Goal: Task Accomplishment & Management: Complete application form

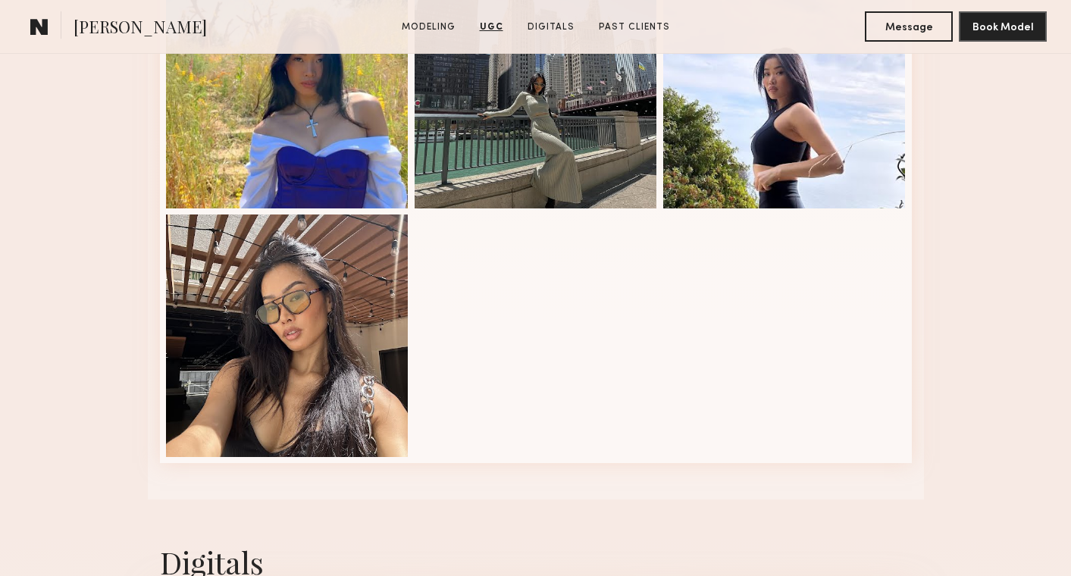
scroll to position [2266, 0]
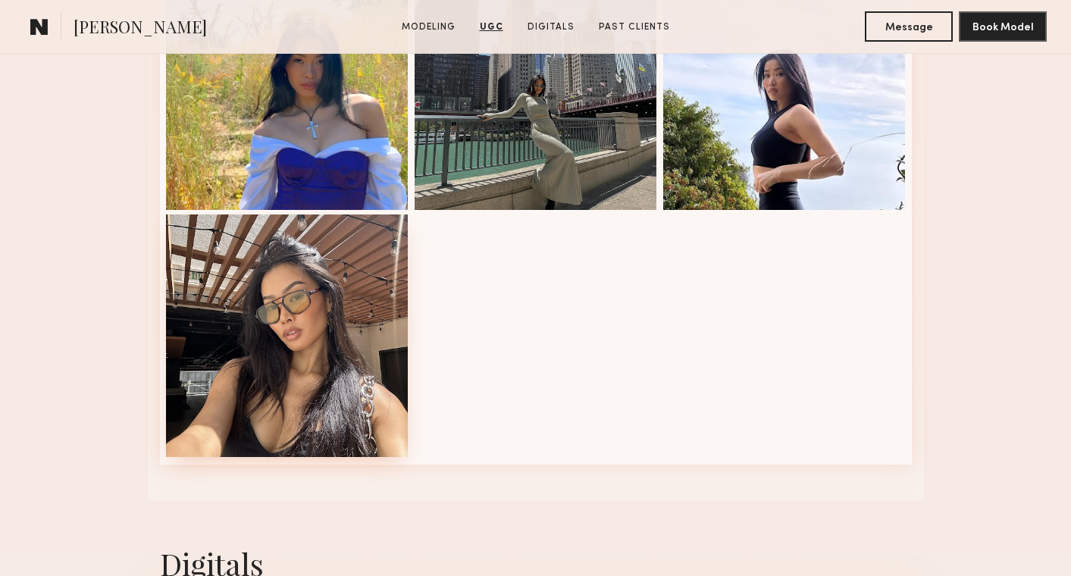
click at [367, 277] on div at bounding box center [287, 335] width 242 height 242
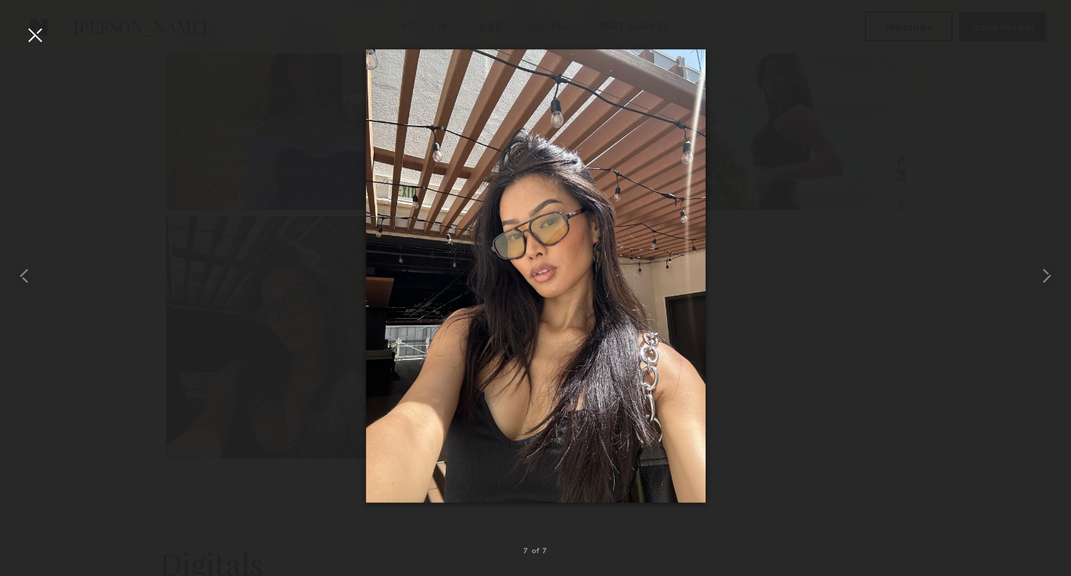
click at [38, 33] on div at bounding box center [35, 35] width 24 height 24
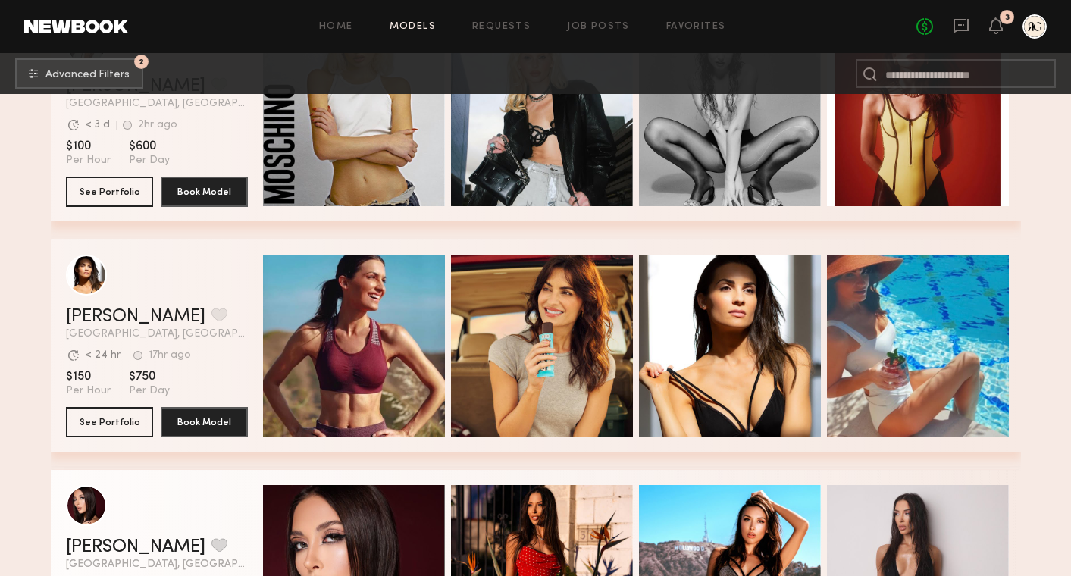
scroll to position [101822, 0]
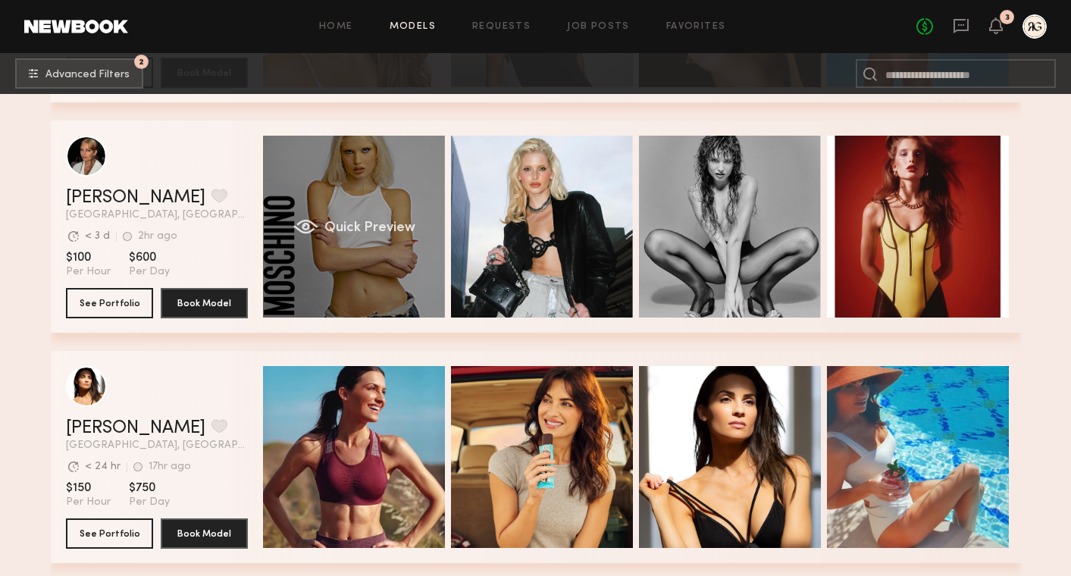
click at [384, 250] on div "Quick Preview" at bounding box center [354, 227] width 182 height 182
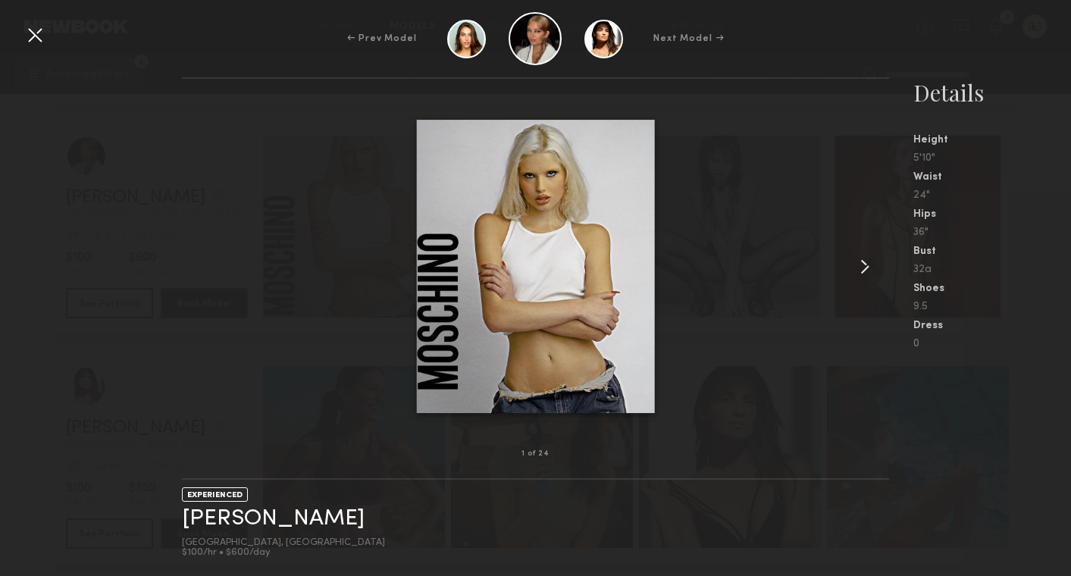
click at [865, 262] on common-icon at bounding box center [864, 267] width 24 height 24
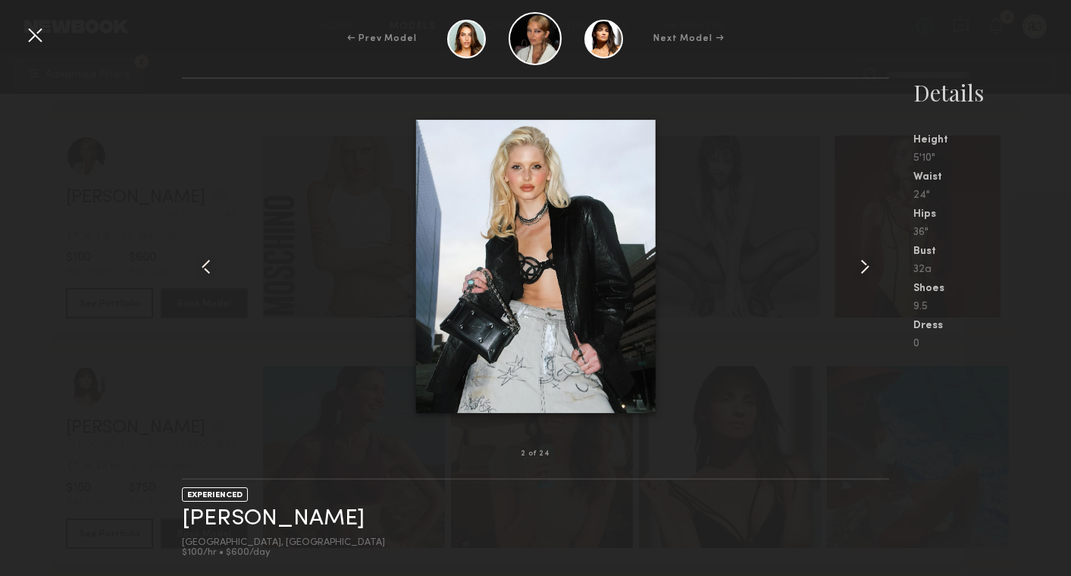
click at [865, 262] on common-icon at bounding box center [864, 267] width 24 height 24
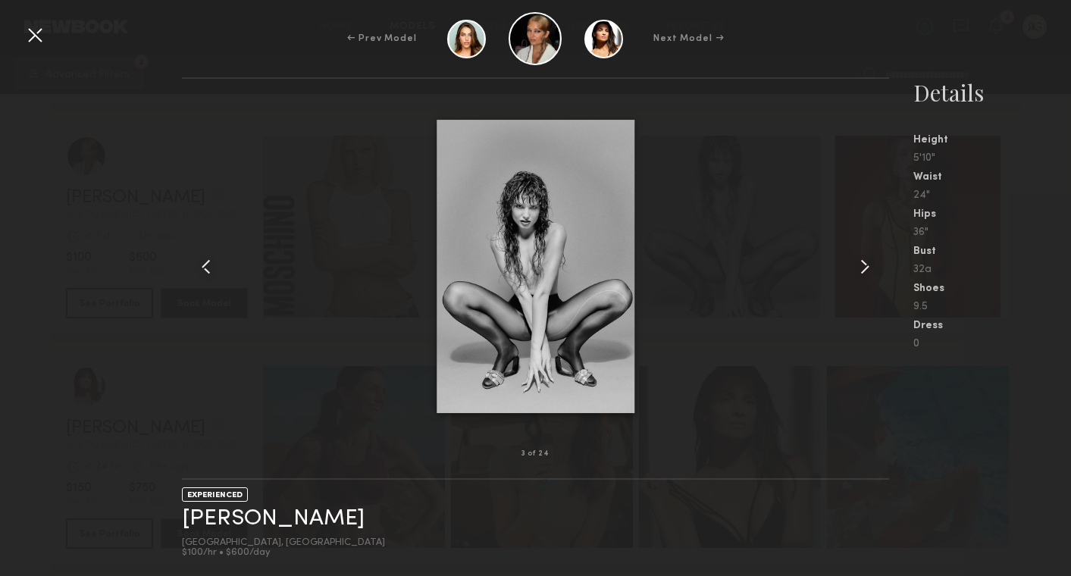
click at [865, 262] on common-icon at bounding box center [864, 267] width 24 height 24
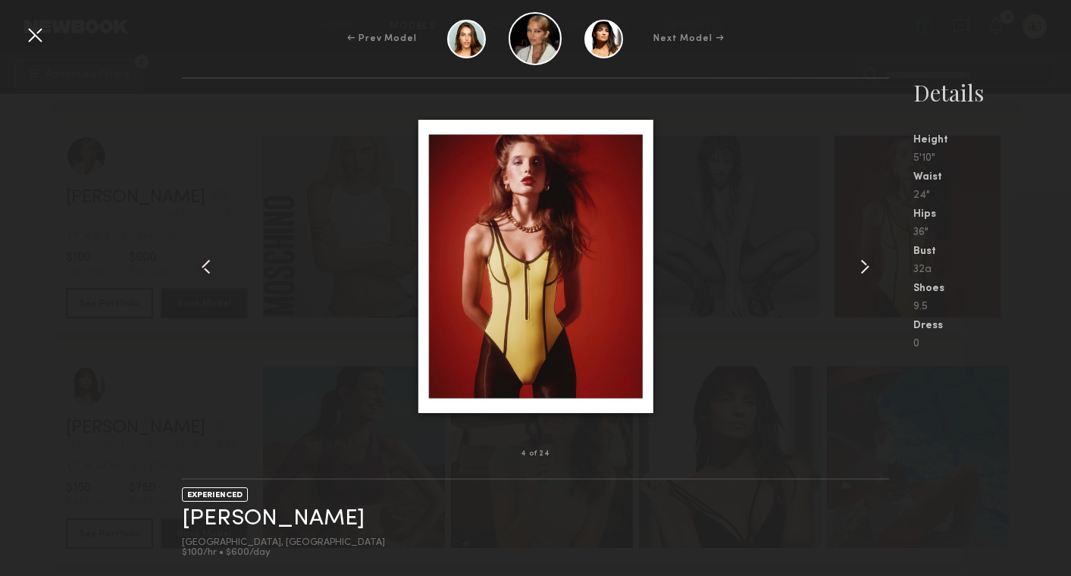
click at [865, 262] on common-icon at bounding box center [864, 267] width 24 height 24
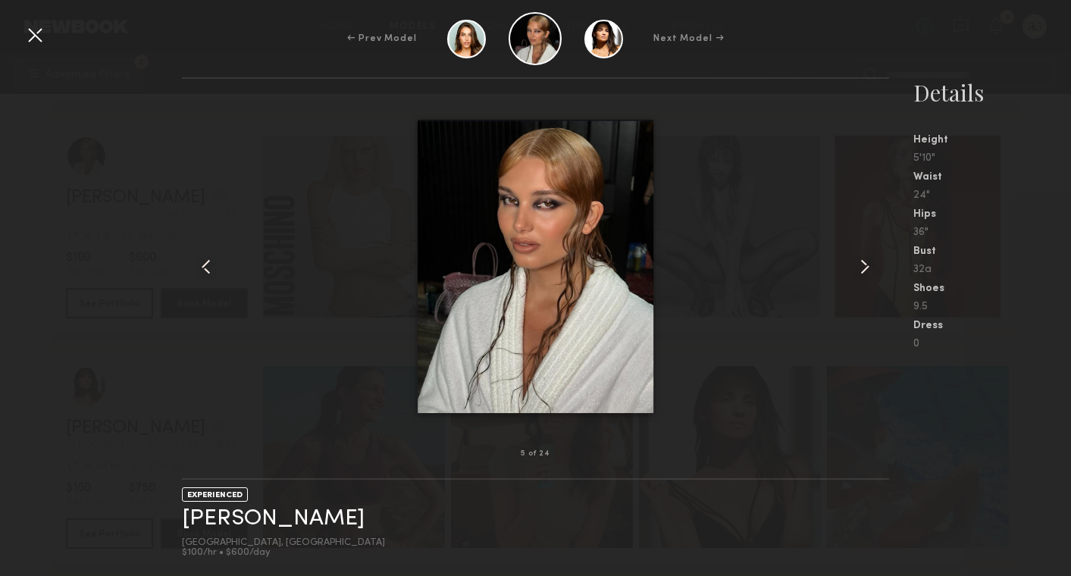
click at [865, 262] on common-icon at bounding box center [864, 267] width 24 height 24
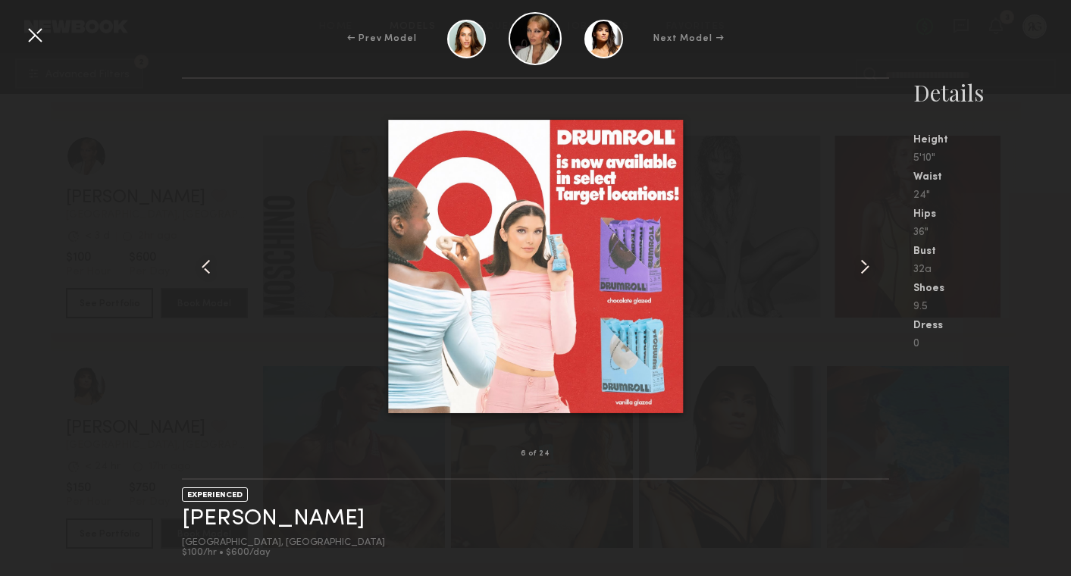
click at [865, 262] on common-icon at bounding box center [864, 267] width 24 height 24
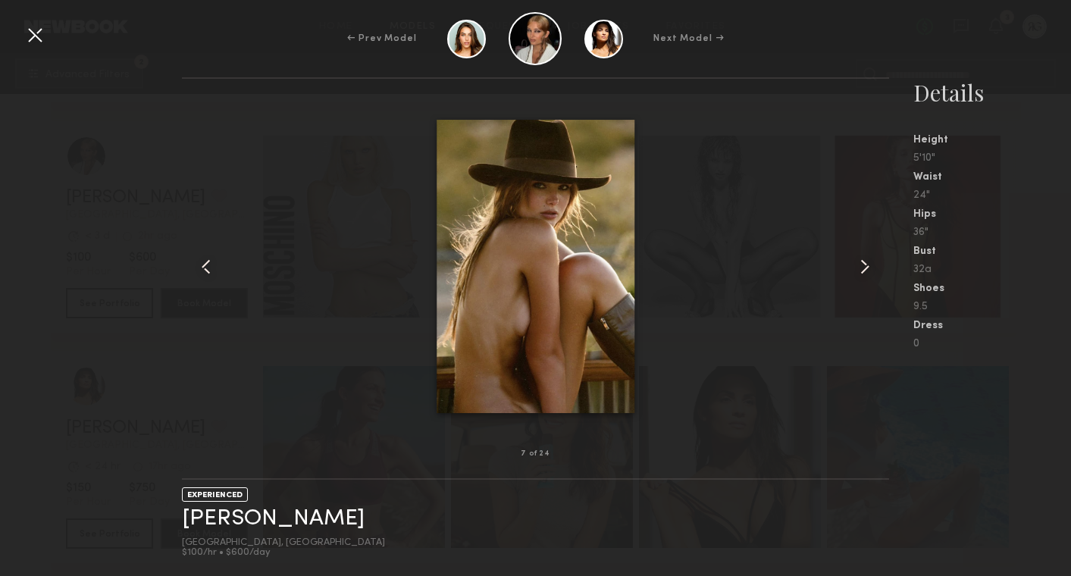
click at [865, 261] on common-icon at bounding box center [864, 267] width 24 height 24
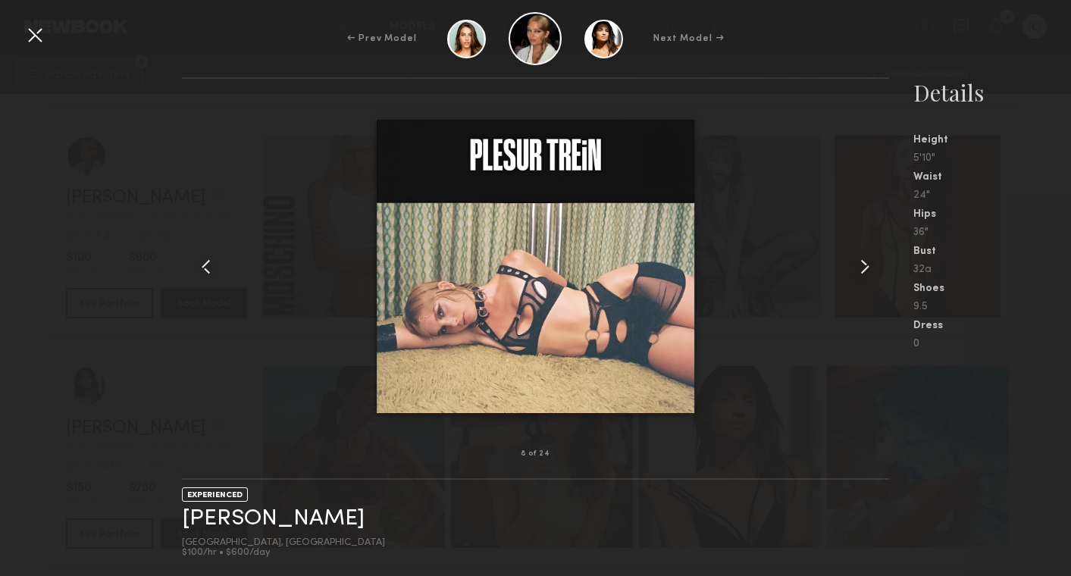
click at [868, 263] on common-icon at bounding box center [864, 267] width 24 height 24
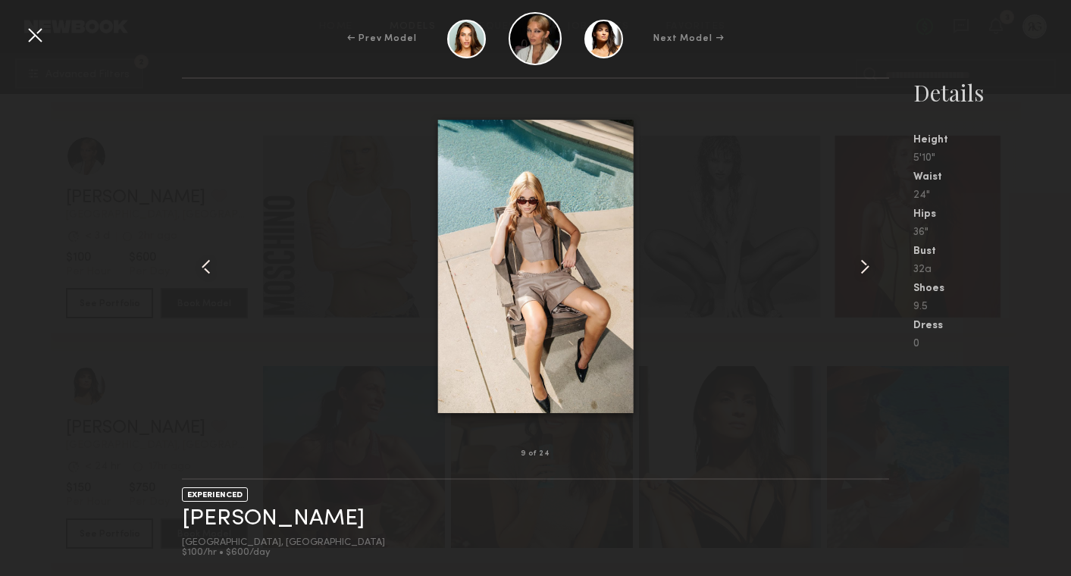
click at [868, 263] on common-icon at bounding box center [864, 267] width 24 height 24
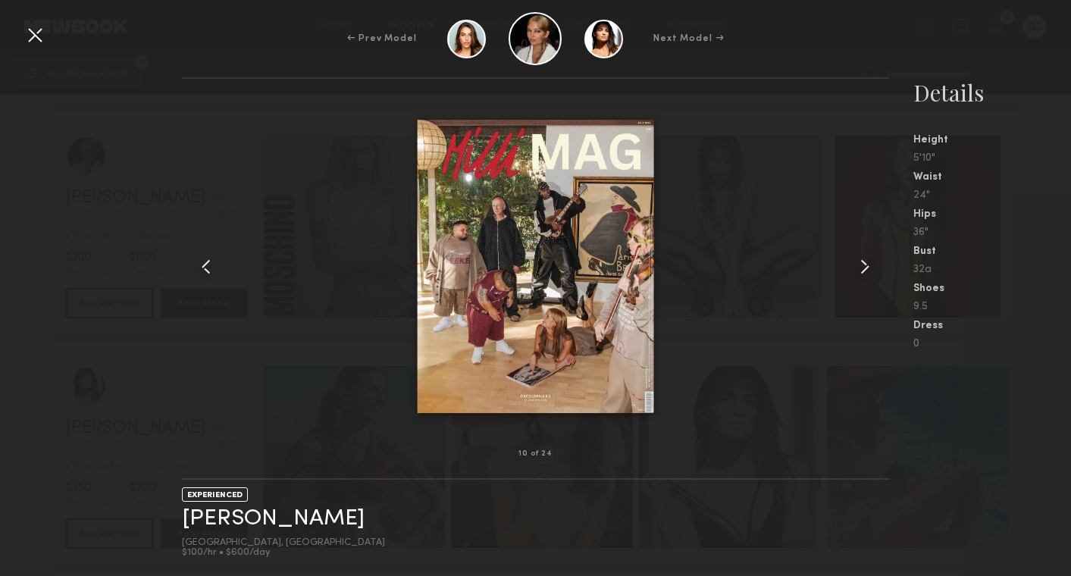
click at [868, 263] on common-icon at bounding box center [864, 267] width 24 height 24
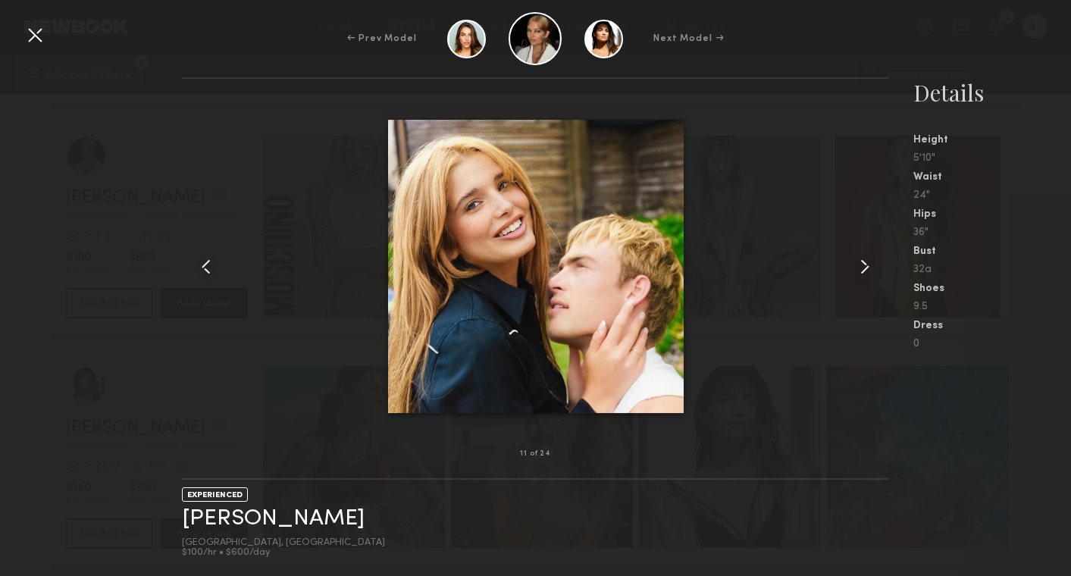
click at [868, 263] on common-icon at bounding box center [864, 267] width 24 height 24
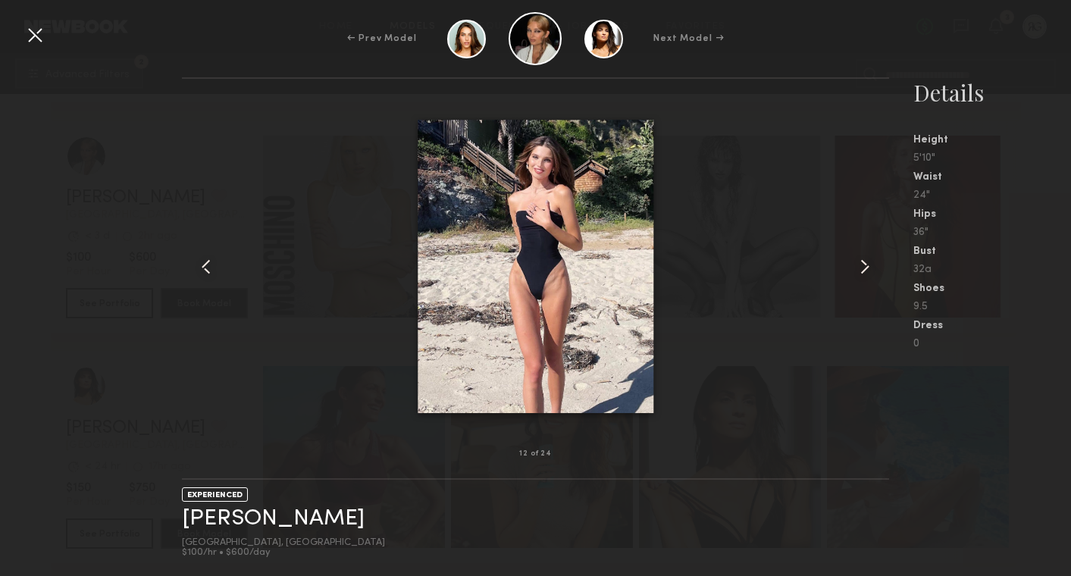
click at [863, 258] on common-icon at bounding box center [864, 267] width 24 height 24
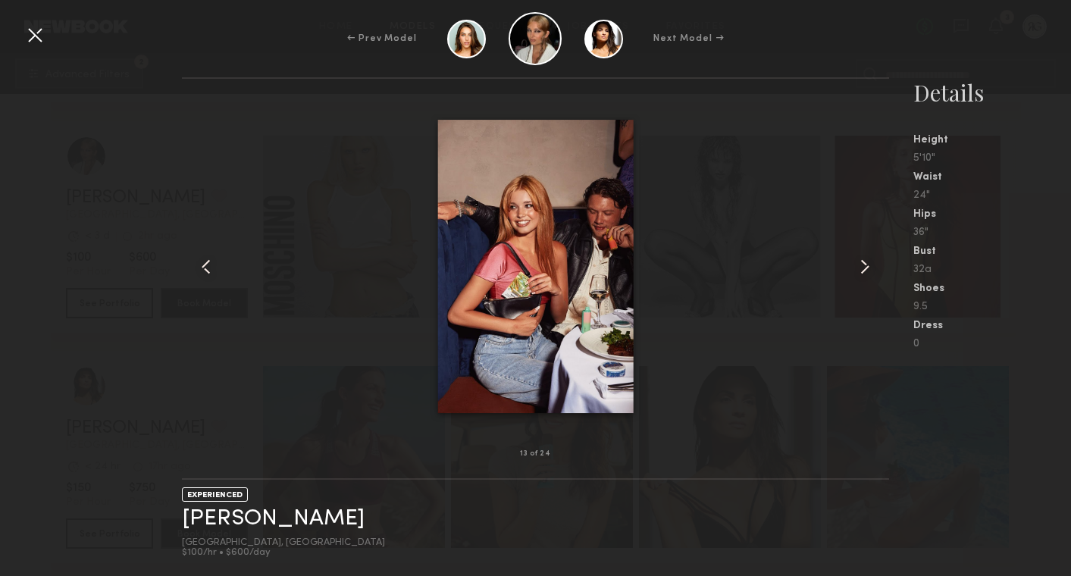
click at [863, 258] on common-icon at bounding box center [864, 267] width 24 height 24
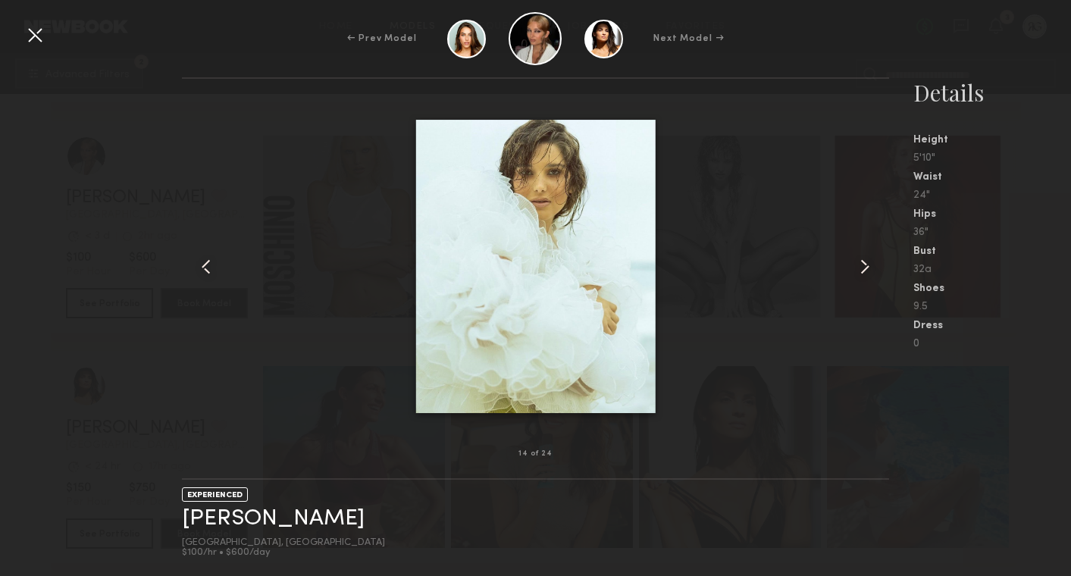
click at [863, 258] on common-icon at bounding box center [864, 267] width 24 height 24
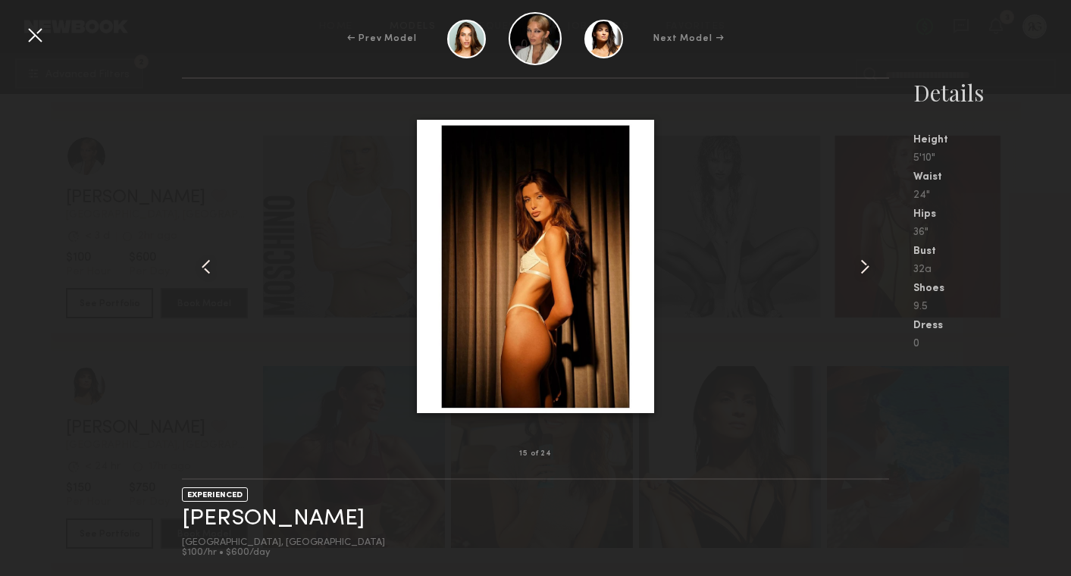
click at [37, 32] on div at bounding box center [35, 35] width 24 height 24
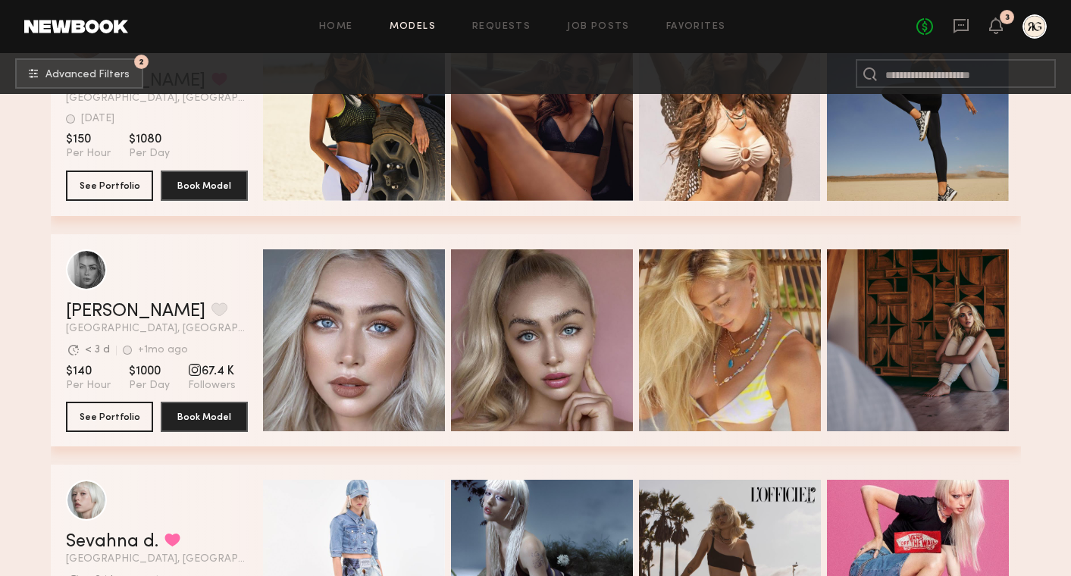
scroll to position [103436, 0]
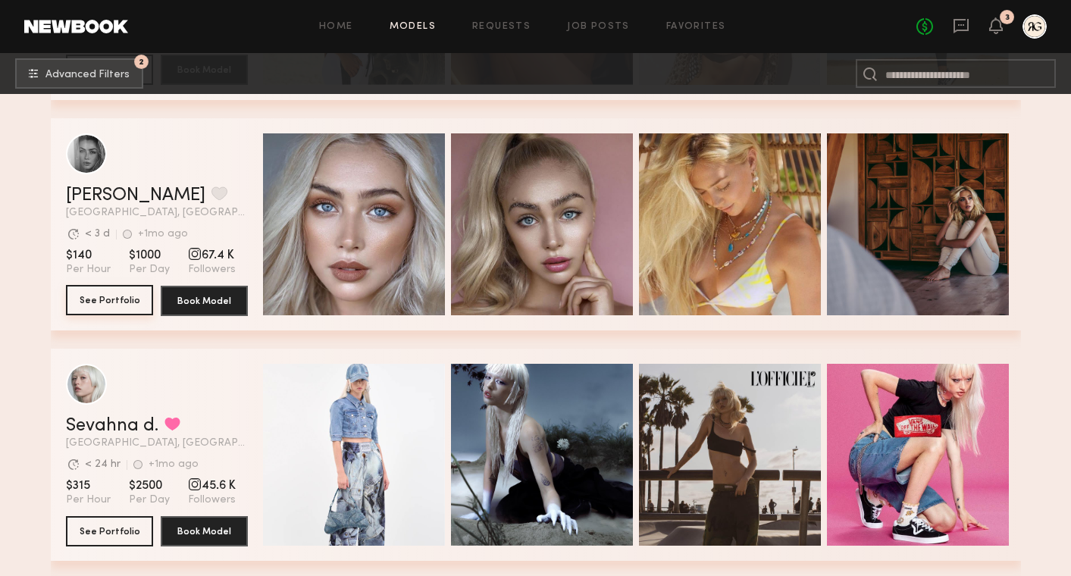
click at [129, 301] on button "See Portfolio" at bounding box center [109, 300] width 87 height 30
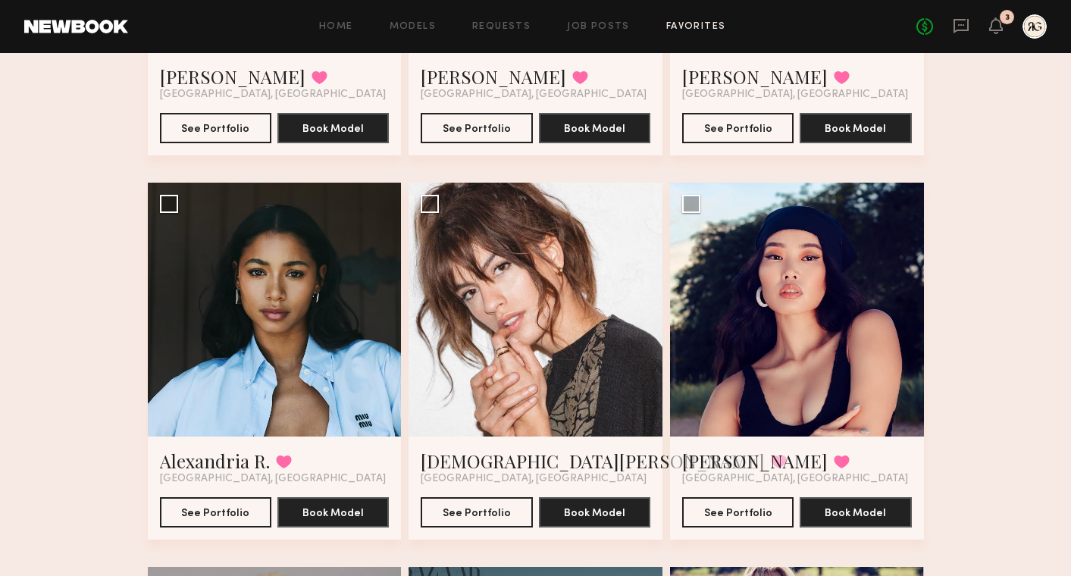
scroll to position [761, 0]
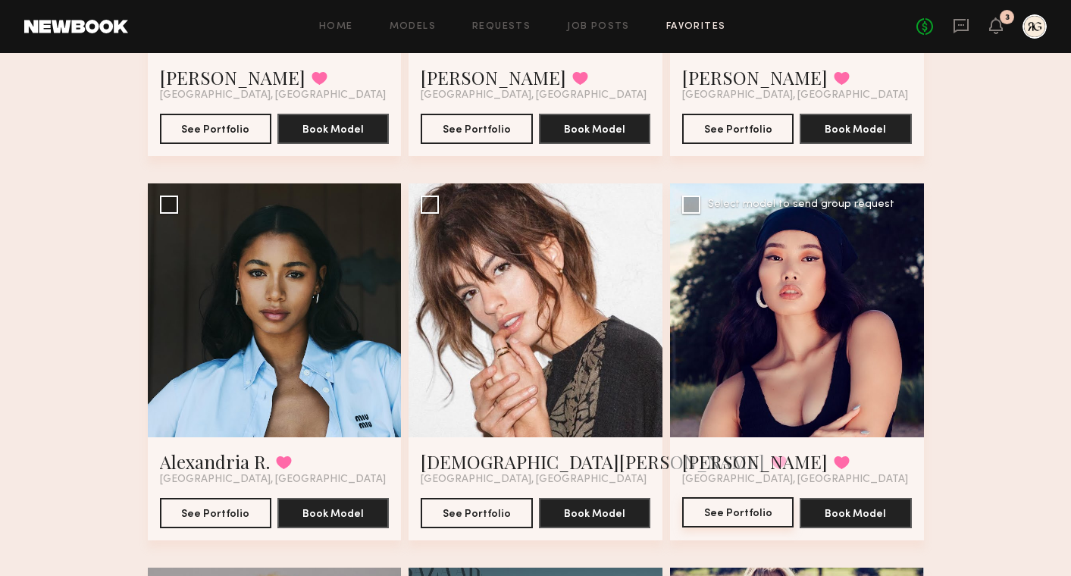
click at [768, 508] on button "See Portfolio" at bounding box center [737, 512] width 111 height 30
click at [963, 27] on icon at bounding box center [961, 25] width 17 height 17
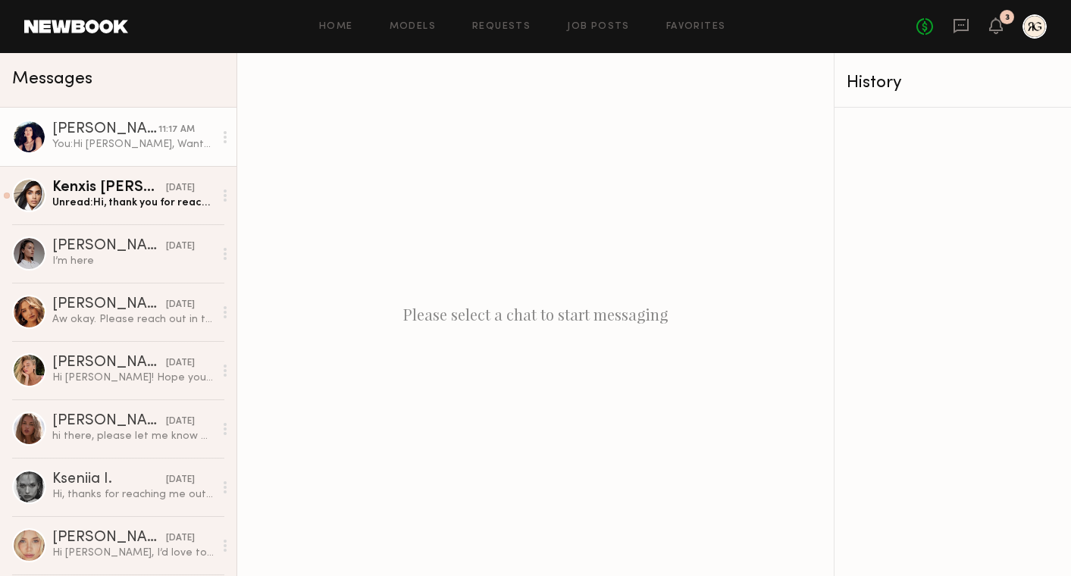
click at [127, 147] on div "You: Hi Naraa, Wanted to reach out and see if you'd potentially be interested i…" at bounding box center [132, 144] width 161 height 14
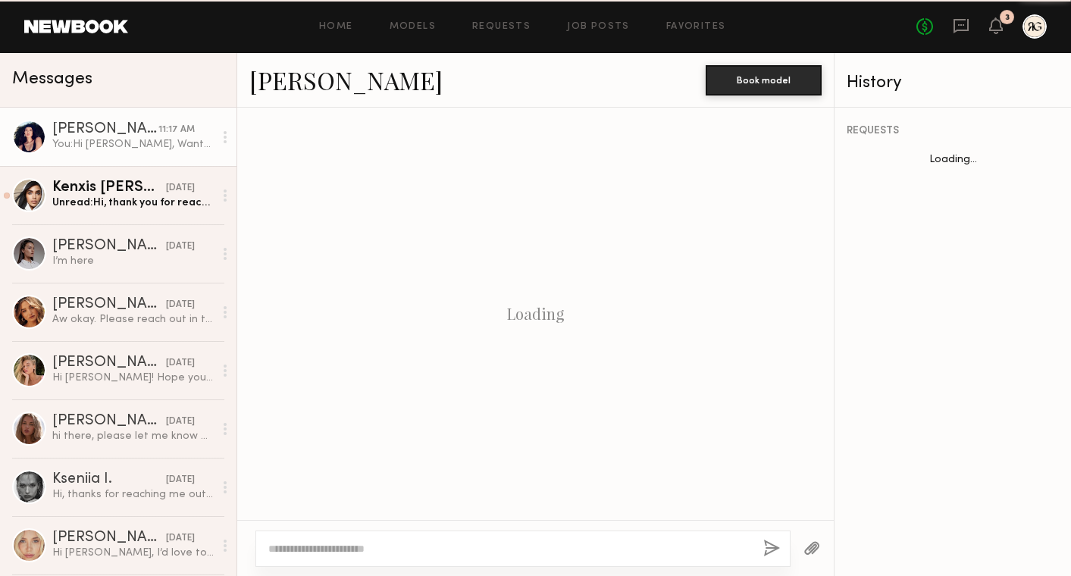
scroll to position [556, 0]
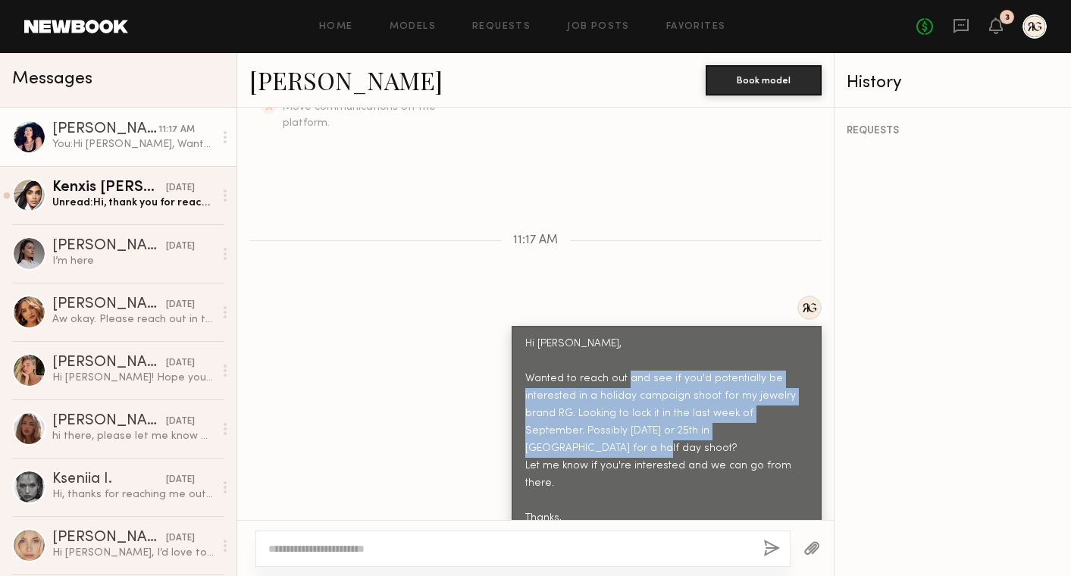
drag, startPoint x: 666, startPoint y: 349, endPoint x: 762, endPoint y: 418, distance: 117.8
click at [762, 418] on div "Hi Naraa, Wanted to reach out and see if you'd potentially be interested in a h…" at bounding box center [666, 440] width 283 height 208
copy div "if you'd potentially be interested in a holiday campaign shoot for my jewelry b…"
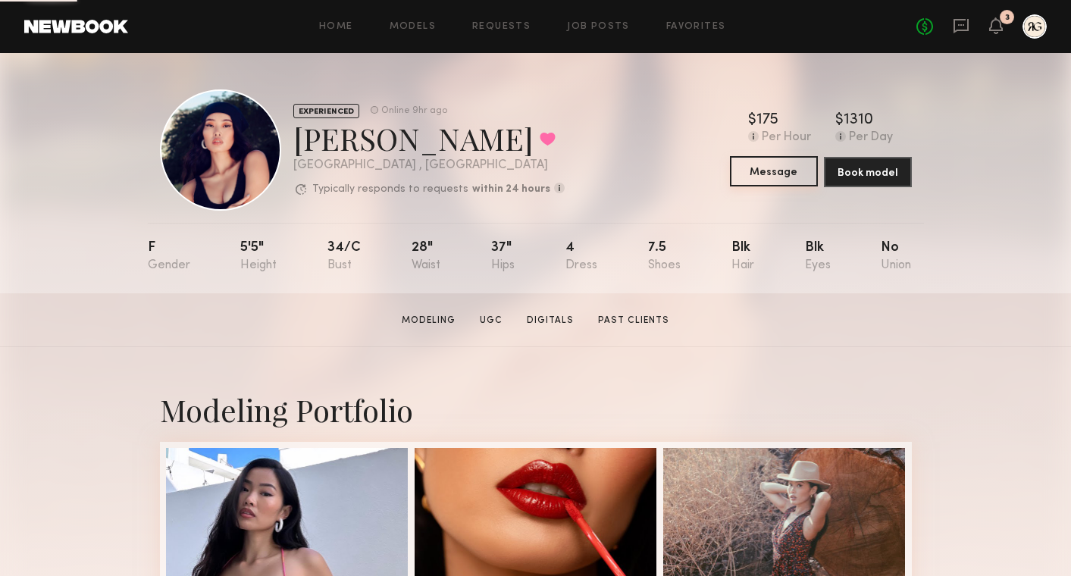
click at [768, 166] on button "Message" at bounding box center [774, 171] width 88 height 30
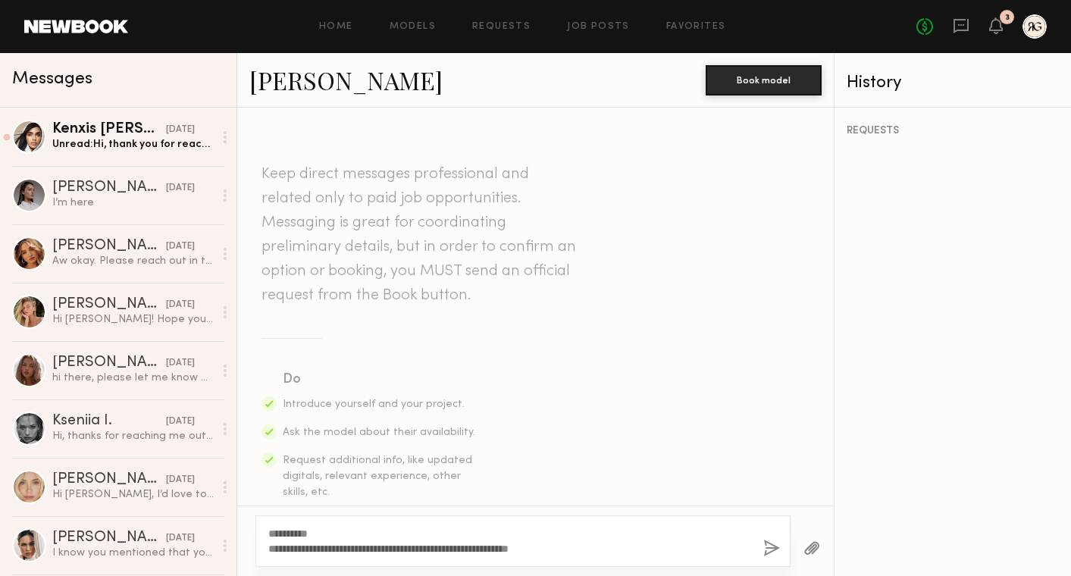
click at [376, 530] on textarea "**********" at bounding box center [509, 541] width 483 height 30
click at [607, 552] on textarea "**********" at bounding box center [509, 533] width 483 height 45
click at [588, 549] on textarea "**********" at bounding box center [509, 533] width 483 height 45
click at [738, 550] on textarea "**********" at bounding box center [509, 533] width 483 height 45
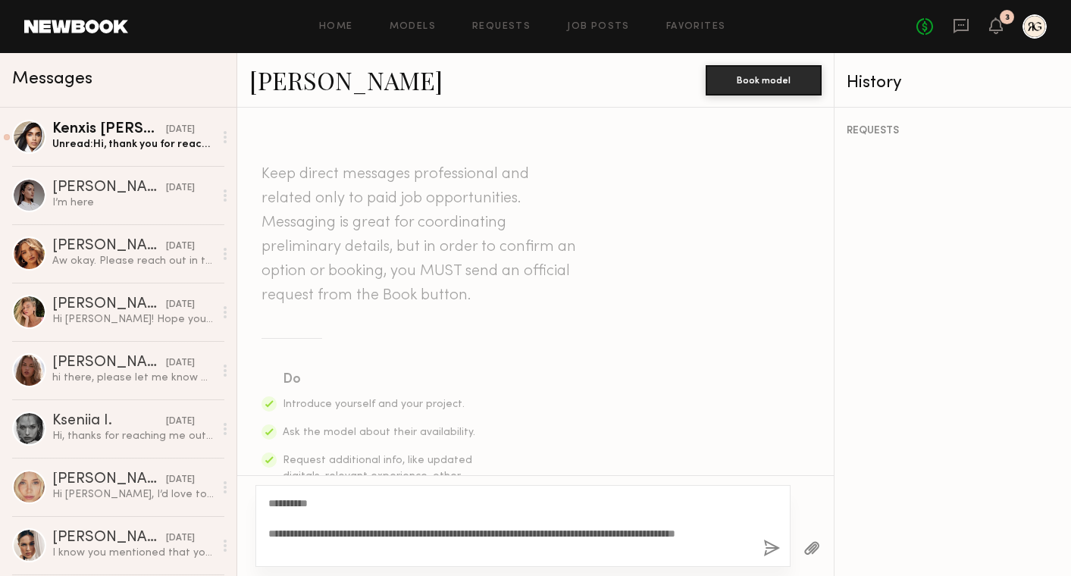
click at [268, 548] on textarea "**********" at bounding box center [509, 526] width 483 height 61
click at [376, 546] on textarea "**********" at bounding box center [509, 526] width 483 height 61
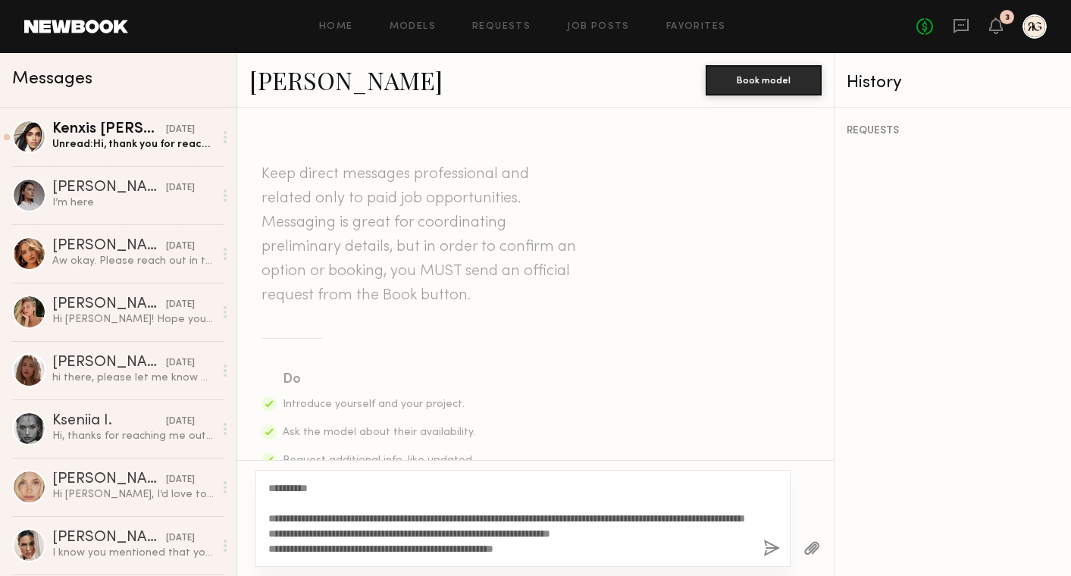
click at [744, 533] on textarea "**********" at bounding box center [509, 518] width 483 height 76
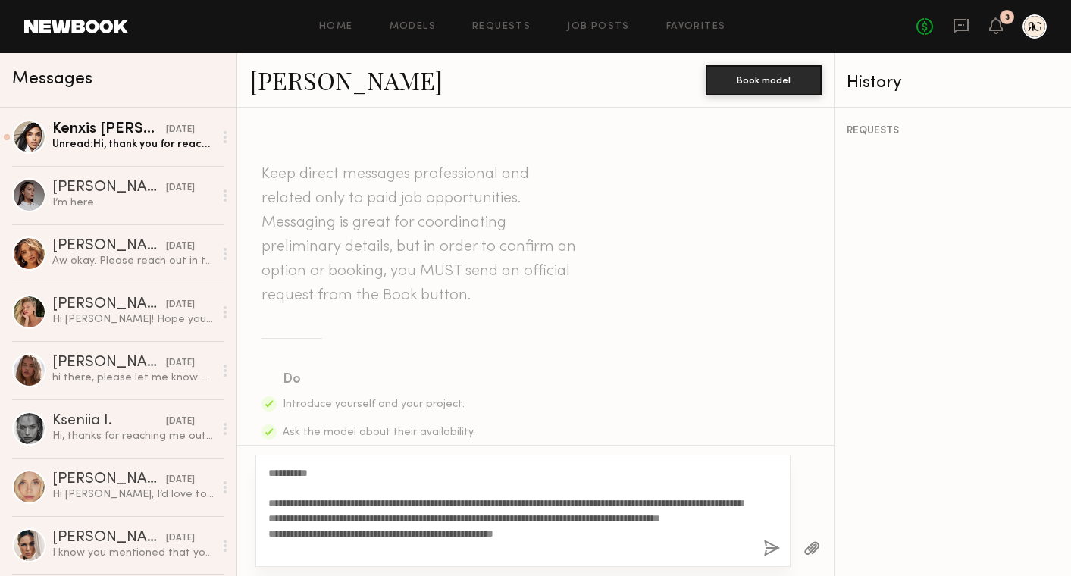
drag, startPoint x: 268, startPoint y: 465, endPoint x: 595, endPoint y: 568, distance: 342.5
click at [595, 568] on div "**********" at bounding box center [535, 510] width 596 height 131
click at [586, 554] on textarea "**********" at bounding box center [509, 510] width 483 height 91
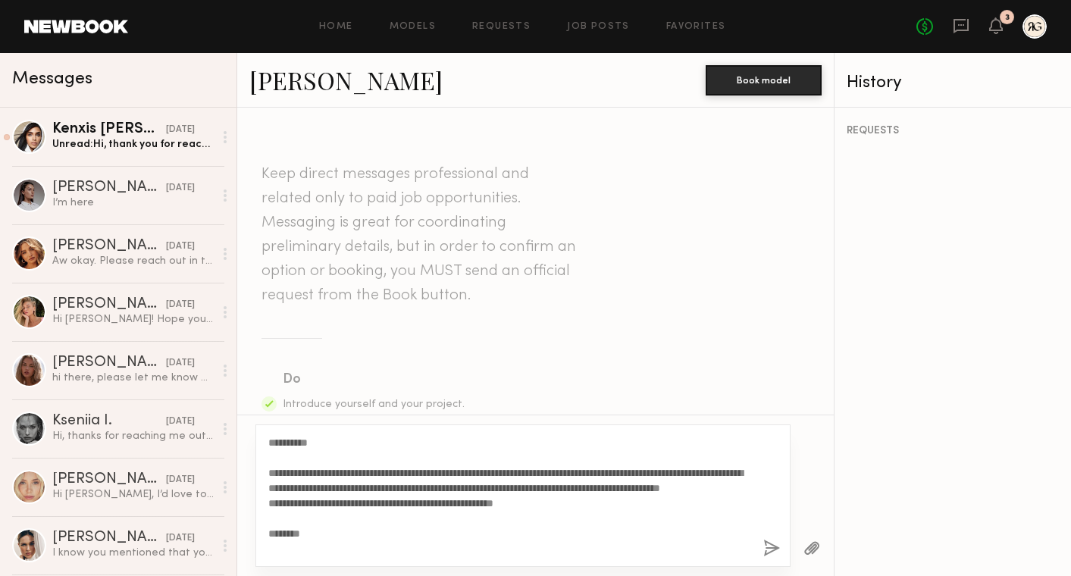
scroll to position [13, 0]
type textarea "**********"
click at [772, 549] on button "button" at bounding box center [771, 549] width 17 height 19
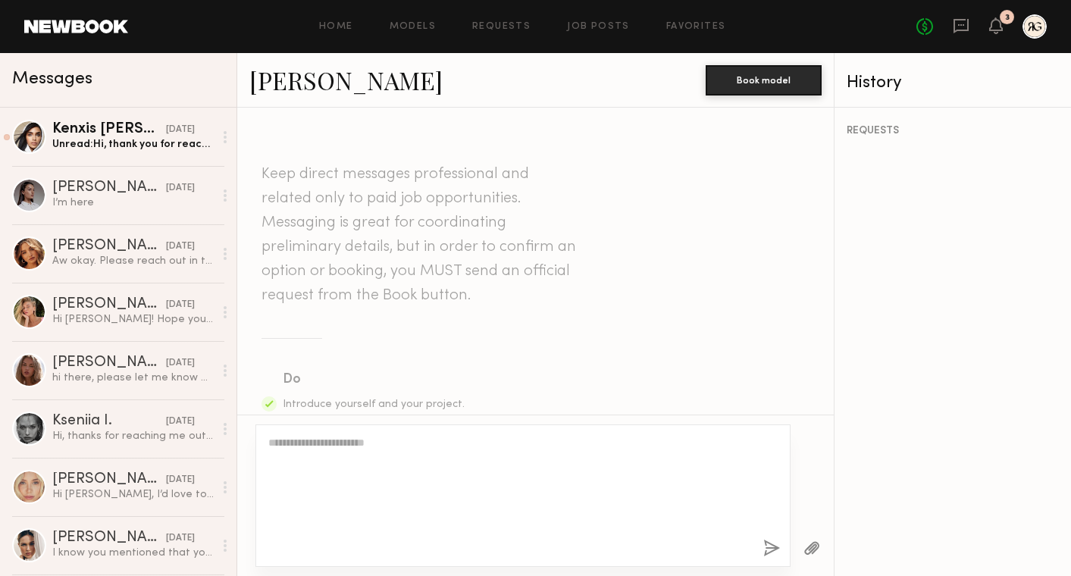
scroll to position [0, 0]
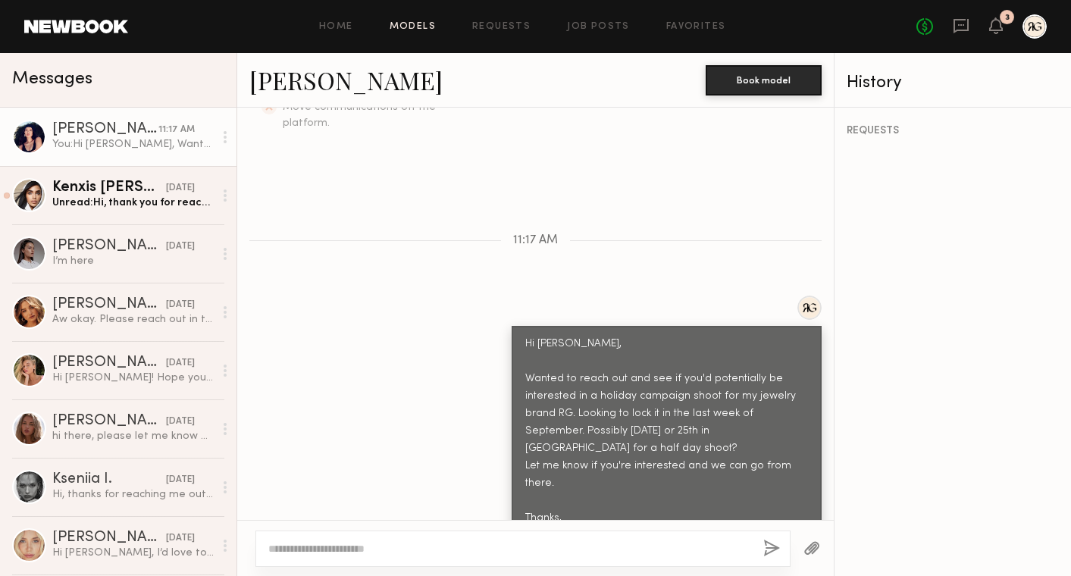
click at [420, 28] on link "Models" at bounding box center [412, 27] width 46 height 10
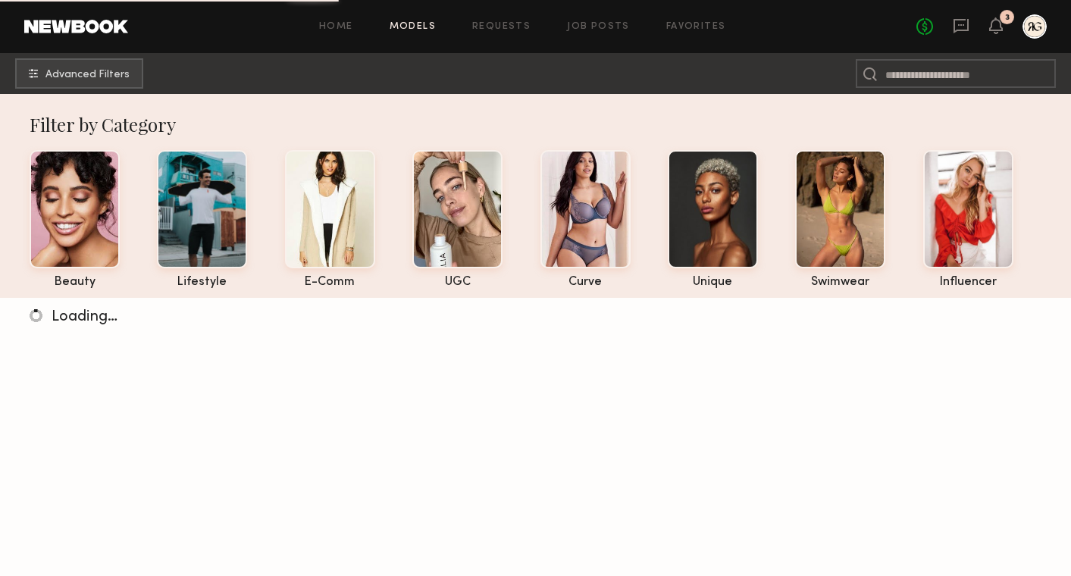
click at [685, 10] on header "Home Models Requests Job Posts Favorites Sign Out No fees up to $5,000 3" at bounding box center [535, 26] width 1071 height 53
click at [685, 31] on link "Favorites" at bounding box center [696, 27] width 60 height 10
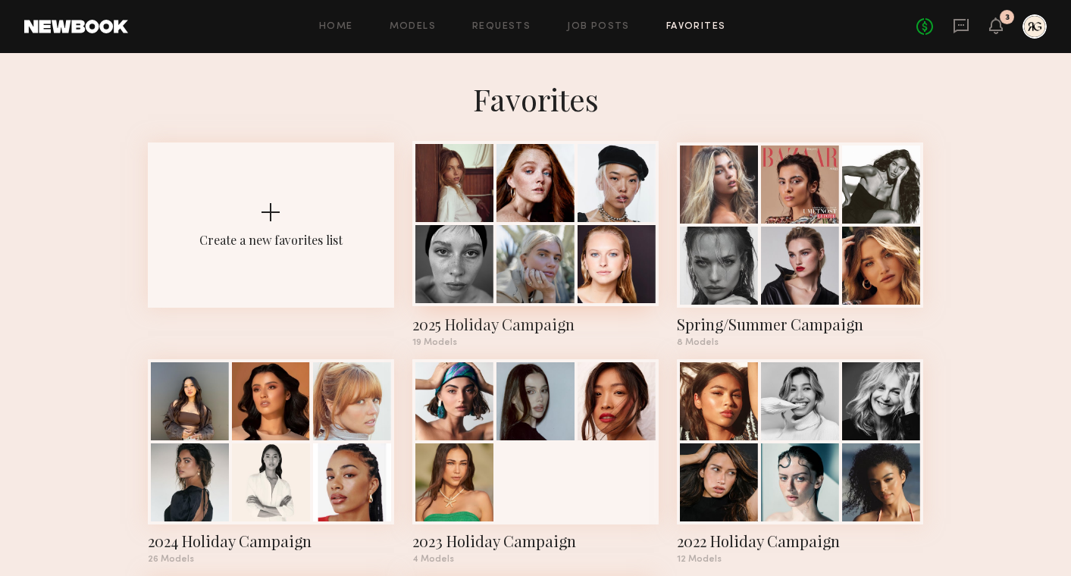
click at [555, 228] on div at bounding box center [535, 264] width 78 height 78
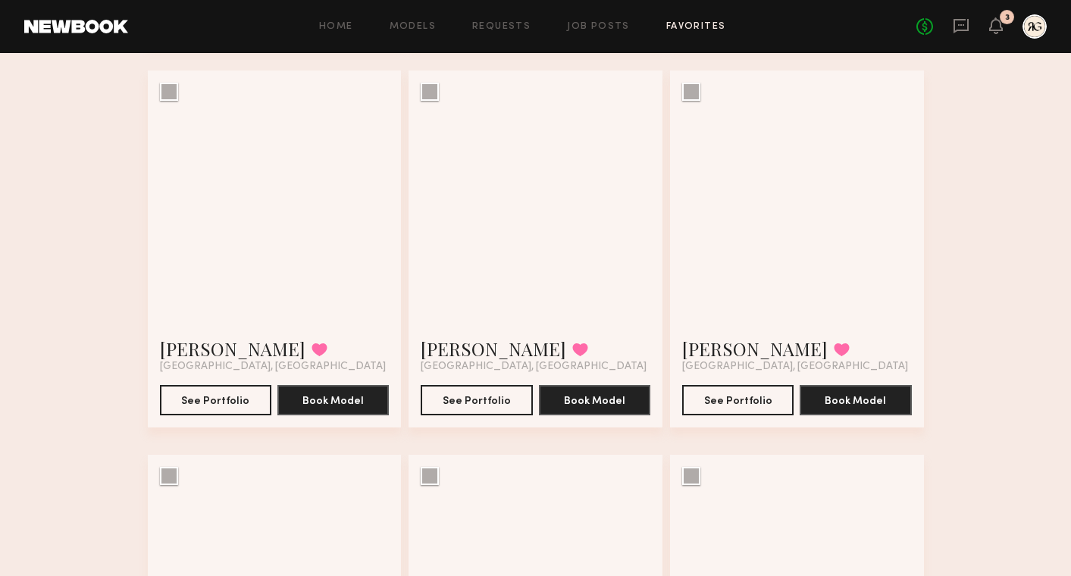
scroll to position [869, 0]
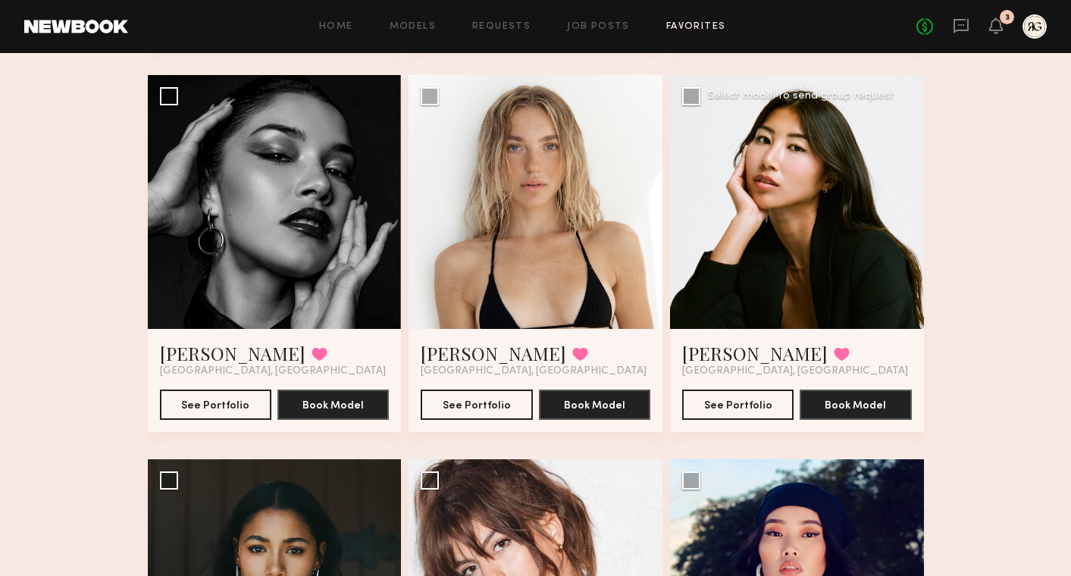
click at [820, 241] on div at bounding box center [797, 202] width 254 height 254
click at [780, 275] on div at bounding box center [797, 202] width 254 height 254
click at [730, 396] on button "See Portfolio" at bounding box center [737, 404] width 111 height 30
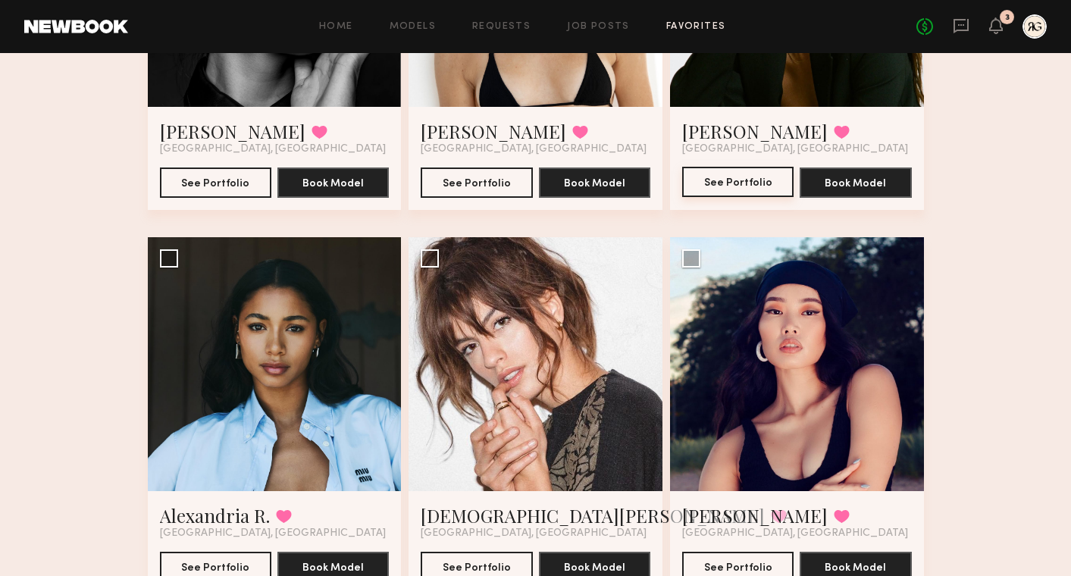
scroll to position [0, 0]
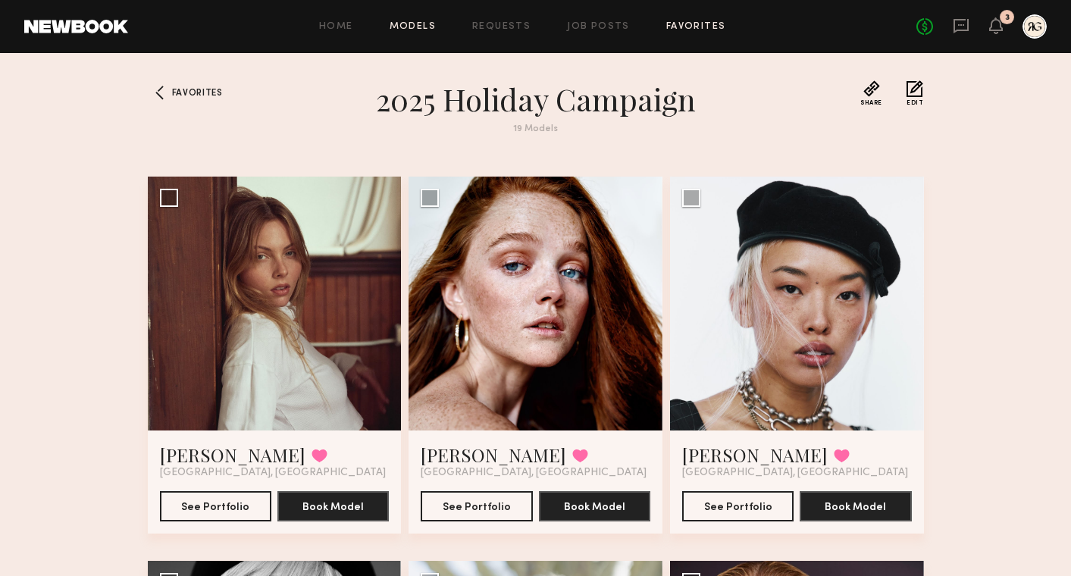
click at [417, 24] on link "Models" at bounding box center [412, 27] width 46 height 10
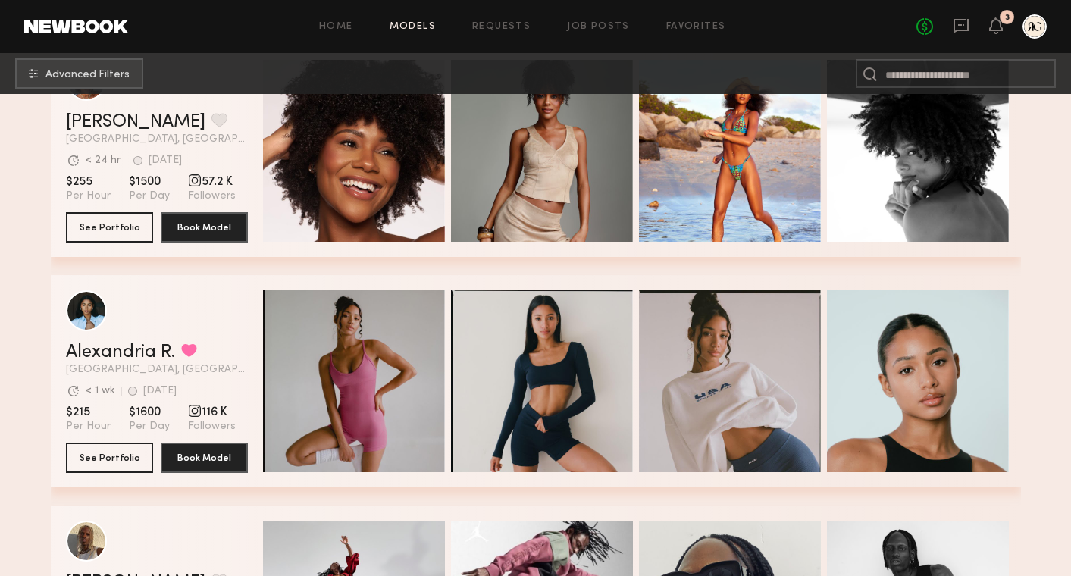
scroll to position [295, 0]
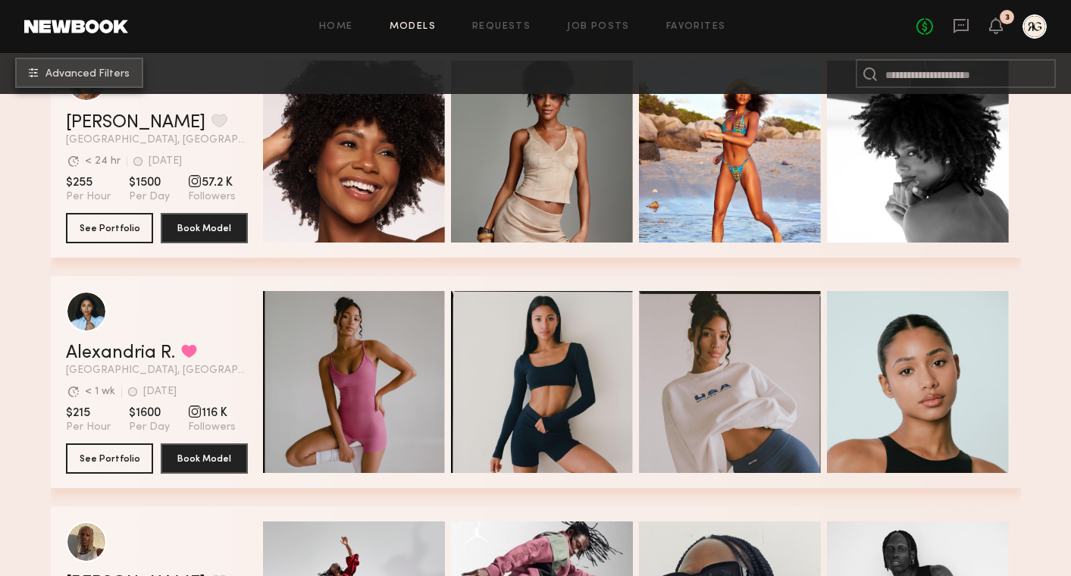
click at [57, 86] on button "Advanced Filters" at bounding box center [79, 73] width 128 height 30
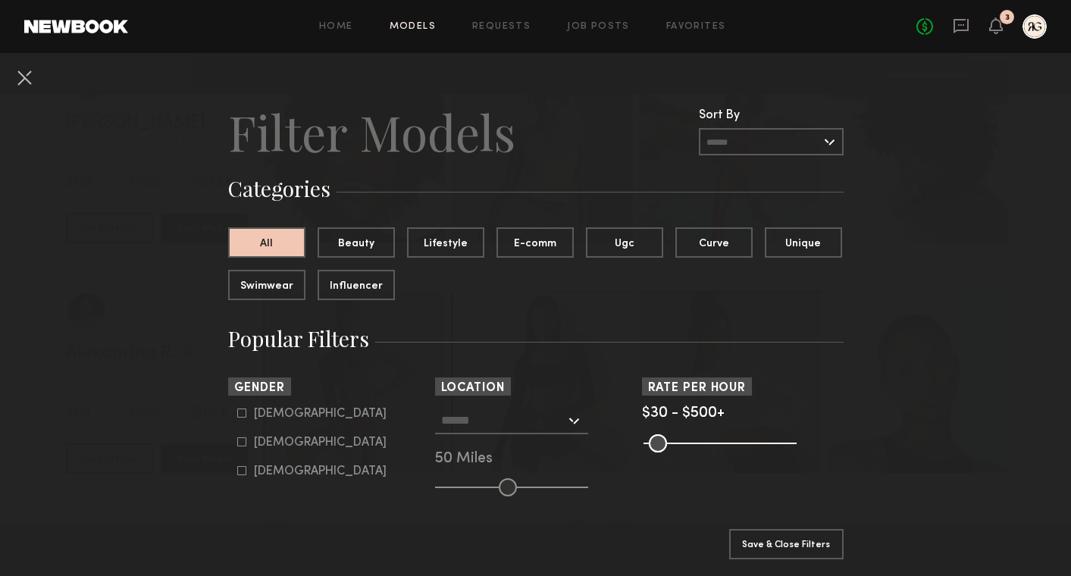
click at [268, 439] on div "Female" at bounding box center [320, 442] width 133 height 9
type input "**"
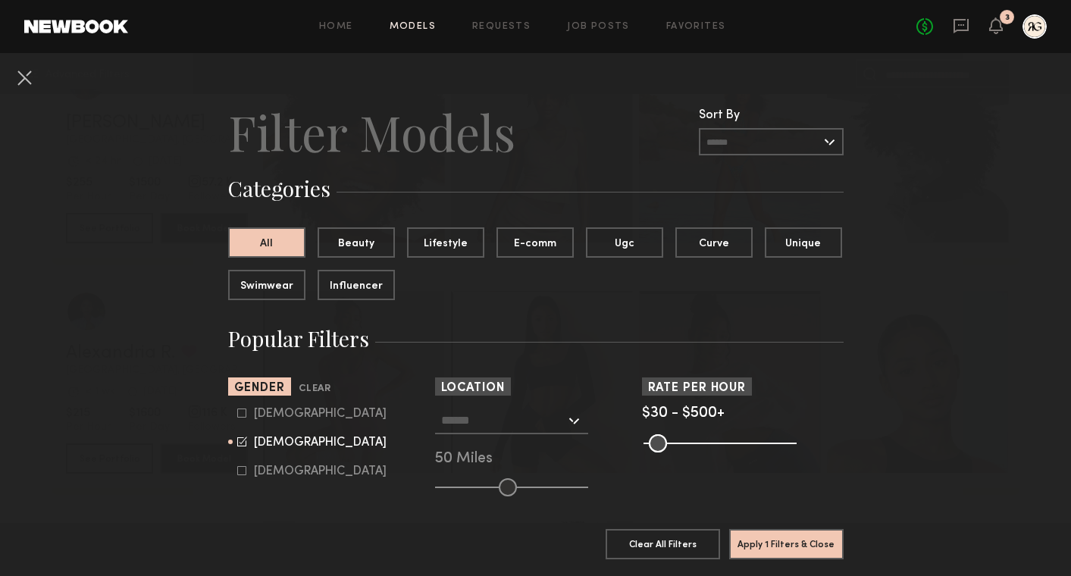
click at [492, 425] on input "text" at bounding box center [503, 420] width 124 height 26
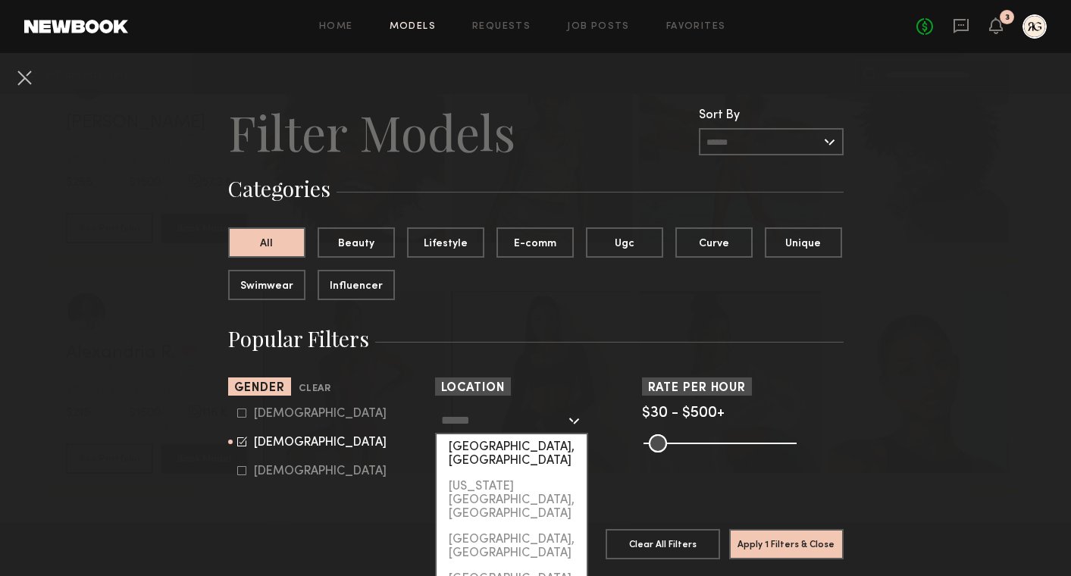
click at [500, 449] on div "[GEOGRAPHIC_DATA], [GEOGRAPHIC_DATA]" at bounding box center [511, 453] width 150 height 39
type input "**********"
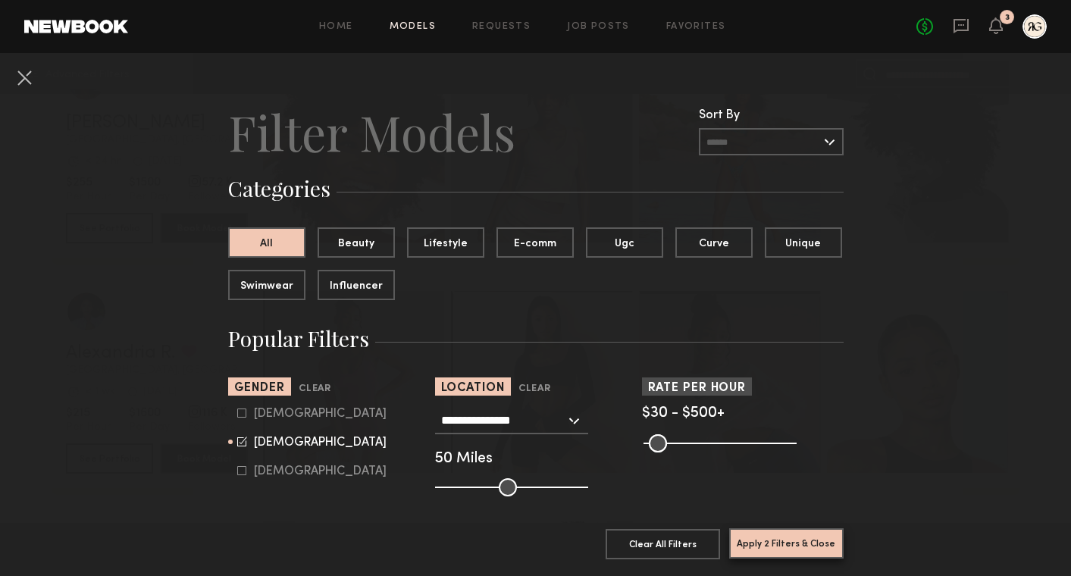
click at [773, 543] on button "Apply 2 Filters & Close" at bounding box center [786, 543] width 114 height 30
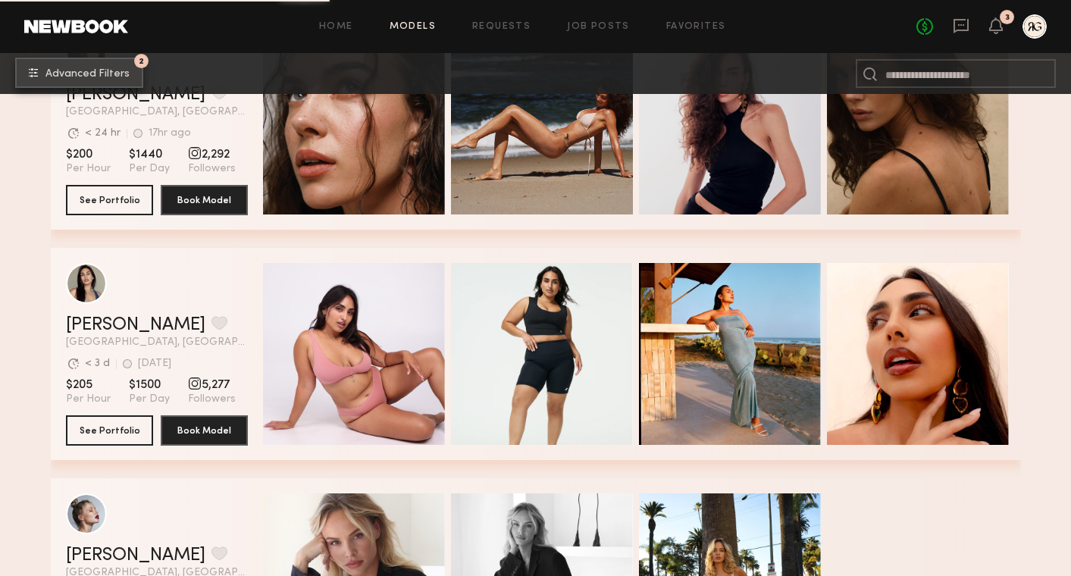
scroll to position [8110, 0]
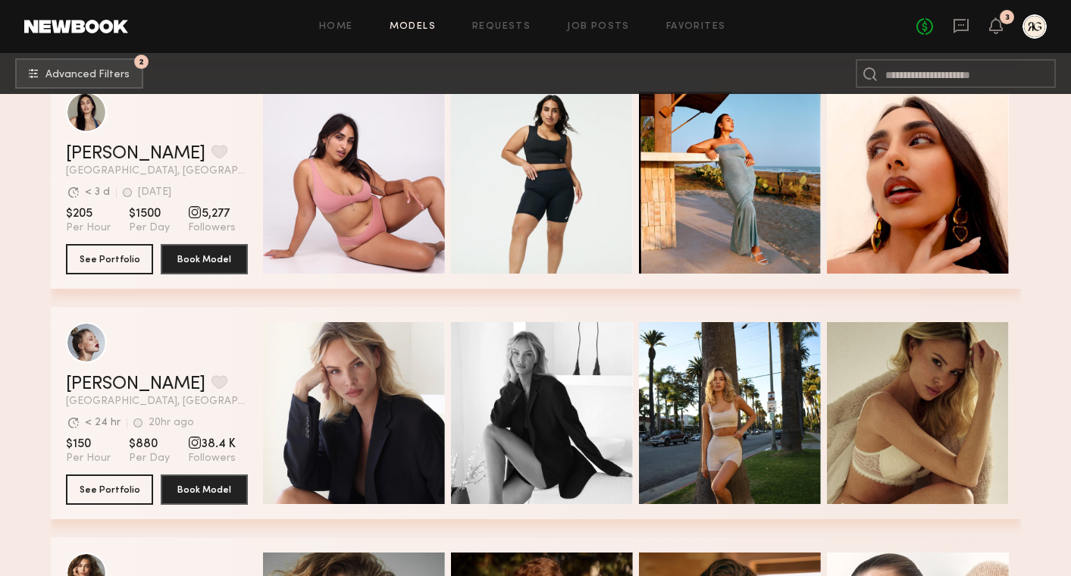
click at [582, 17] on div "Home Models Requests Job Posts Favorites Sign Out No fees up to $5,000 3" at bounding box center [587, 26] width 918 height 24
click at [582, 29] on link "Job Posts" at bounding box center [598, 27] width 63 height 10
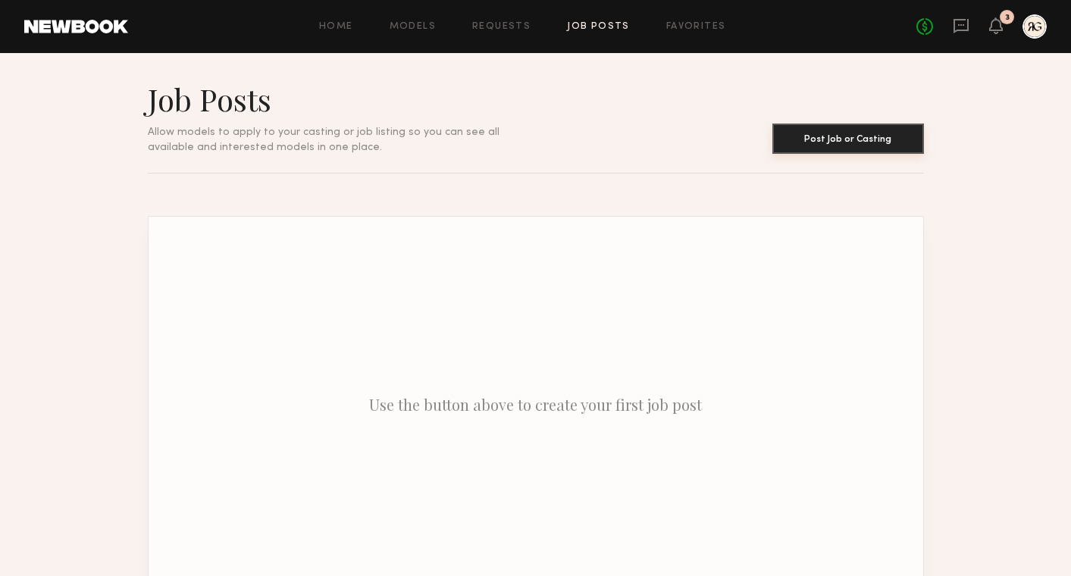
click at [812, 143] on button "Post Job or Casting" at bounding box center [848, 139] width 152 height 30
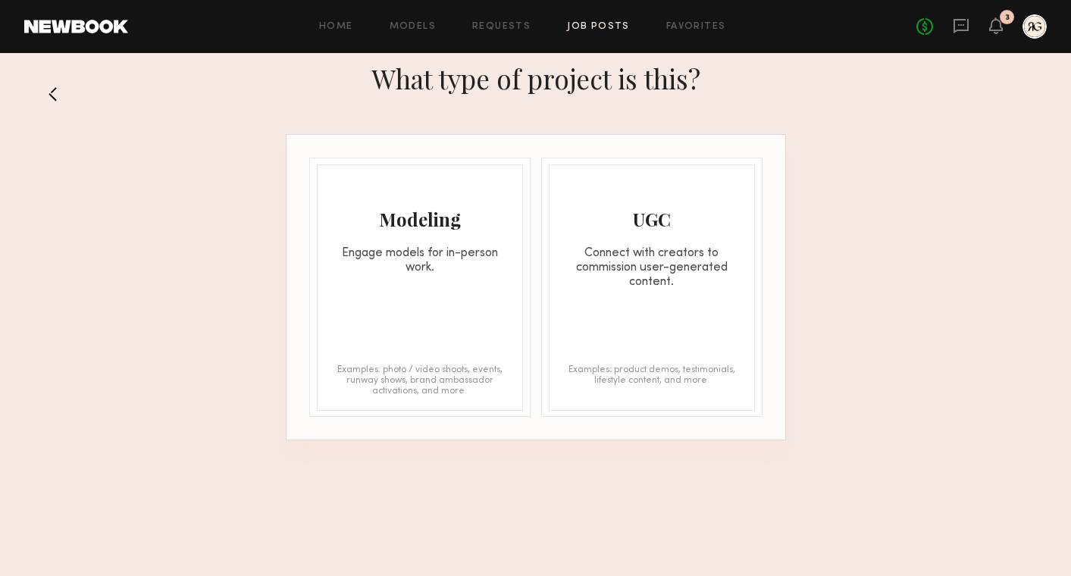
click at [444, 224] on div "Modeling" at bounding box center [420, 219] width 205 height 24
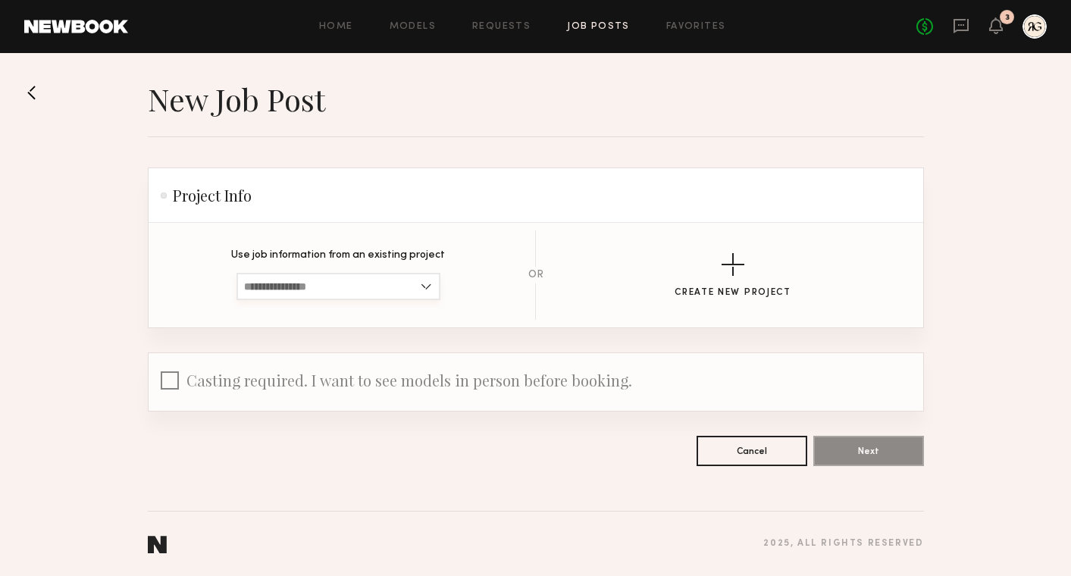
click at [385, 276] on input at bounding box center [338, 286] width 204 height 27
click at [734, 261] on div "button" at bounding box center [732, 264] width 23 height 23
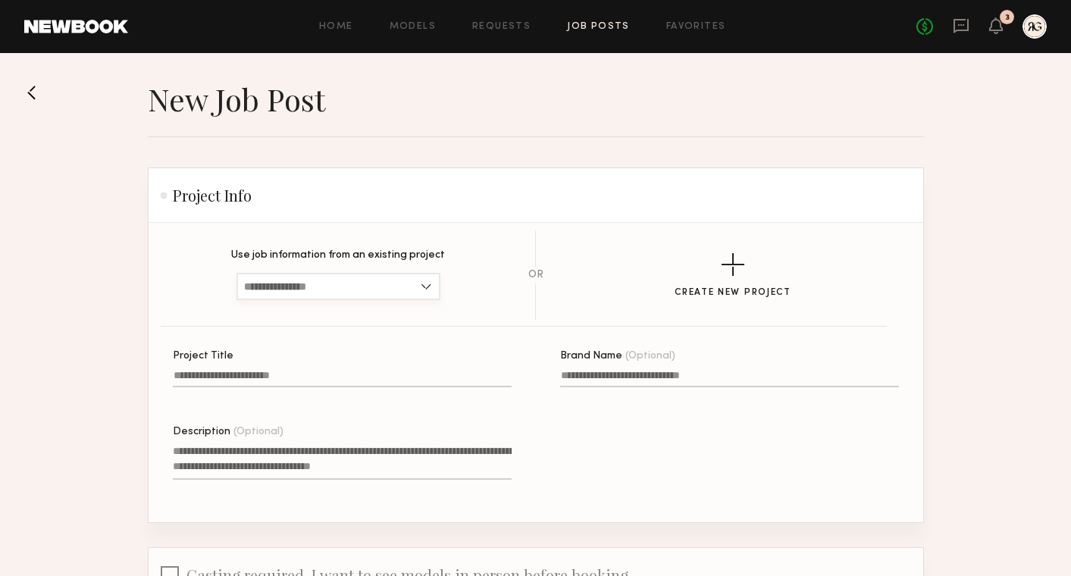
click at [361, 286] on input at bounding box center [338, 286] width 204 height 27
click at [357, 324] on div "Holiday Campaign" at bounding box center [338, 336] width 201 height 24
type input "**********"
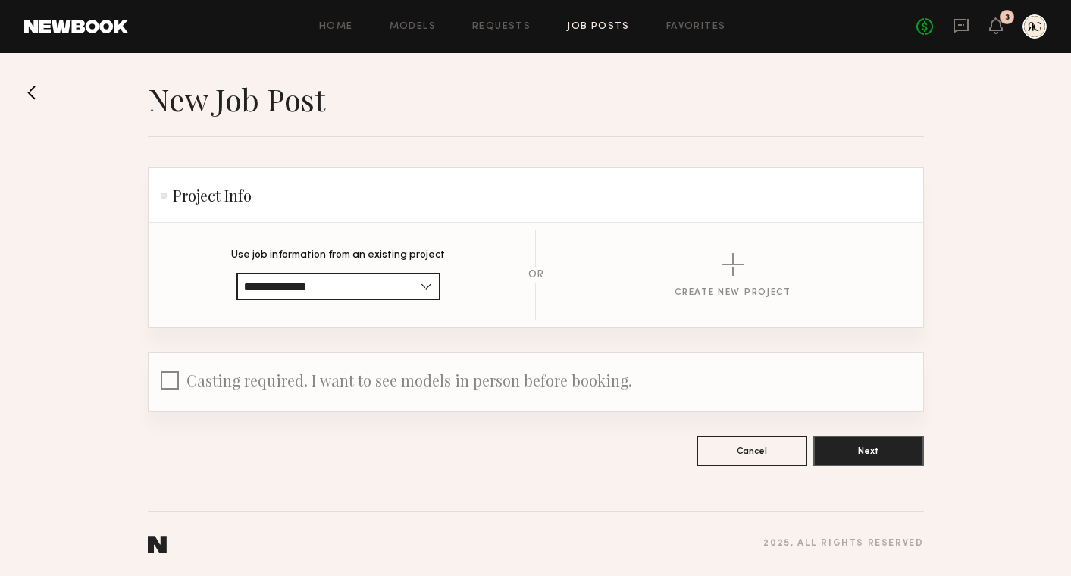
click at [167, 376] on div at bounding box center [170, 382] width 18 height 23
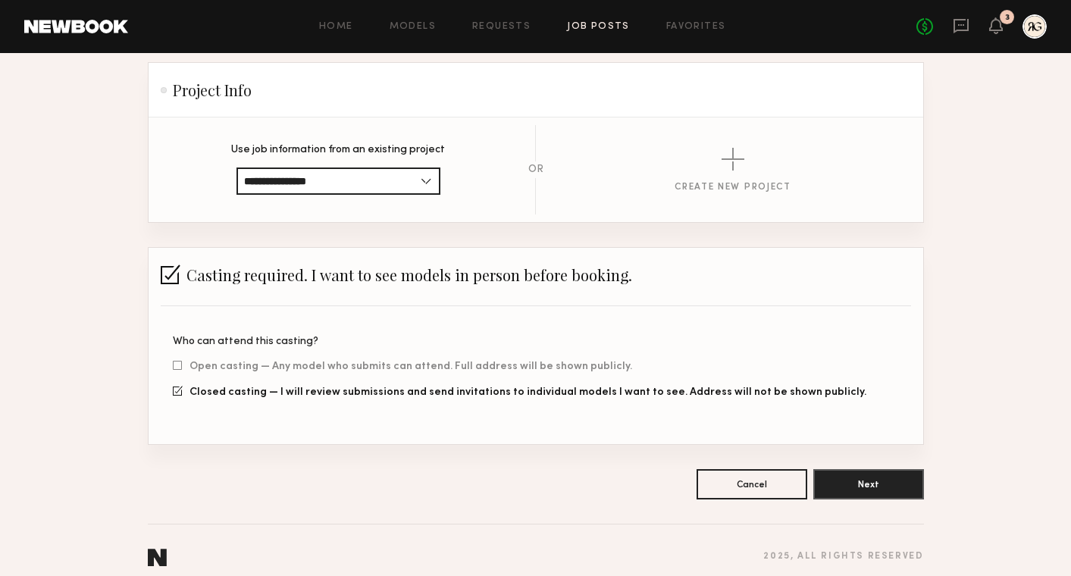
scroll to position [106, 0]
click at [825, 477] on button "Next" at bounding box center [868, 483] width 111 height 30
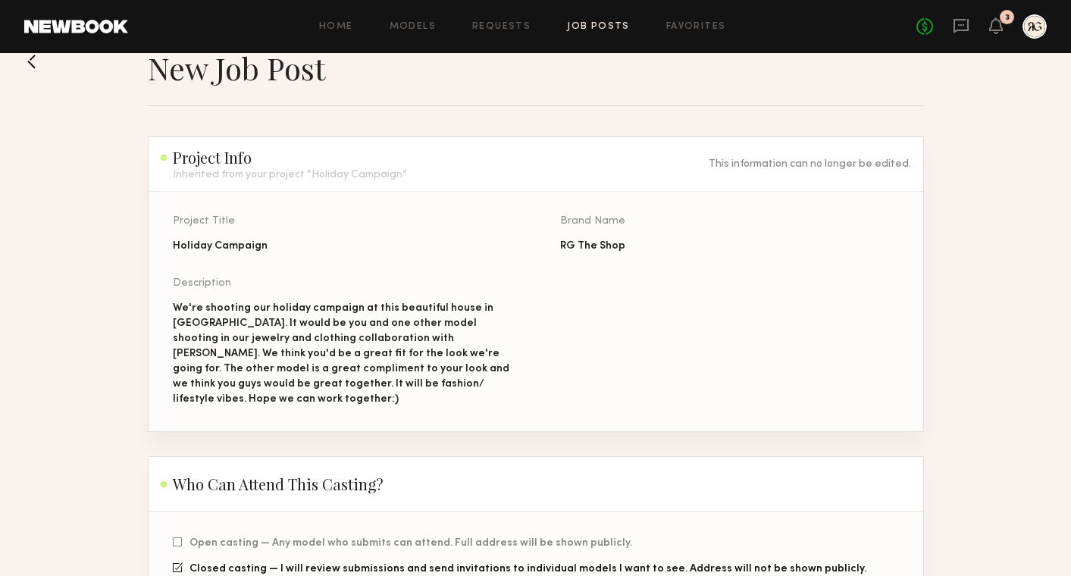
scroll to position [32, 0]
drag, startPoint x: 368, startPoint y: 305, endPoint x: 461, endPoint y: 310, distance: 93.3
click at [461, 310] on div "We're shooting our holiday campaign at this beautiful house in Brentwood. It wo…" at bounding box center [342, 353] width 339 height 106
click at [421, 300] on div "We're shooting our holiday campaign at this beautiful house in Brentwood. It wo…" at bounding box center [342, 353] width 339 height 106
click at [32, 67] on button at bounding box center [36, 60] width 24 height 24
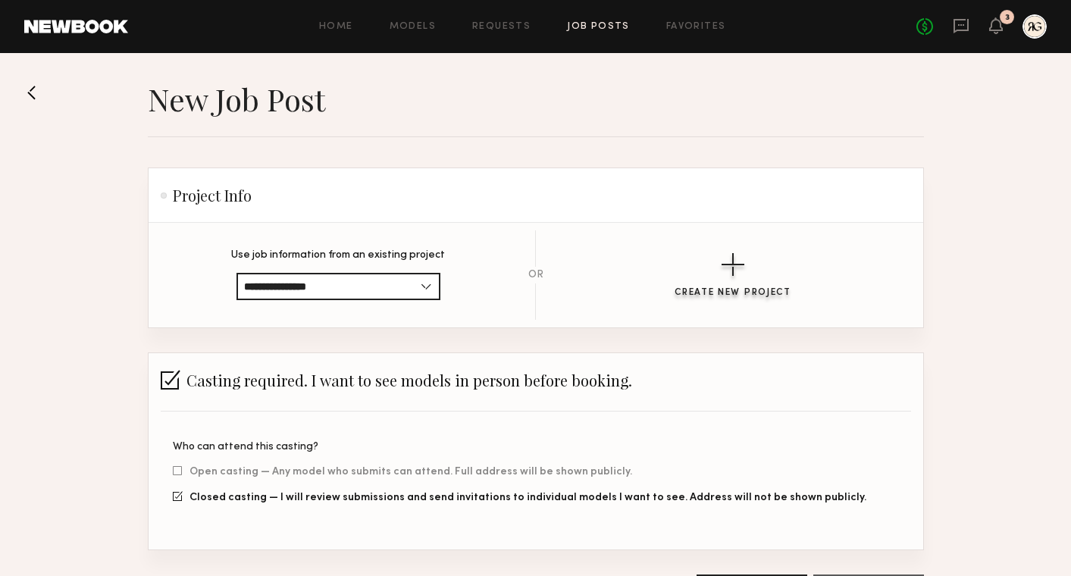
click at [731, 271] on div "button" at bounding box center [732, 264] width 23 height 23
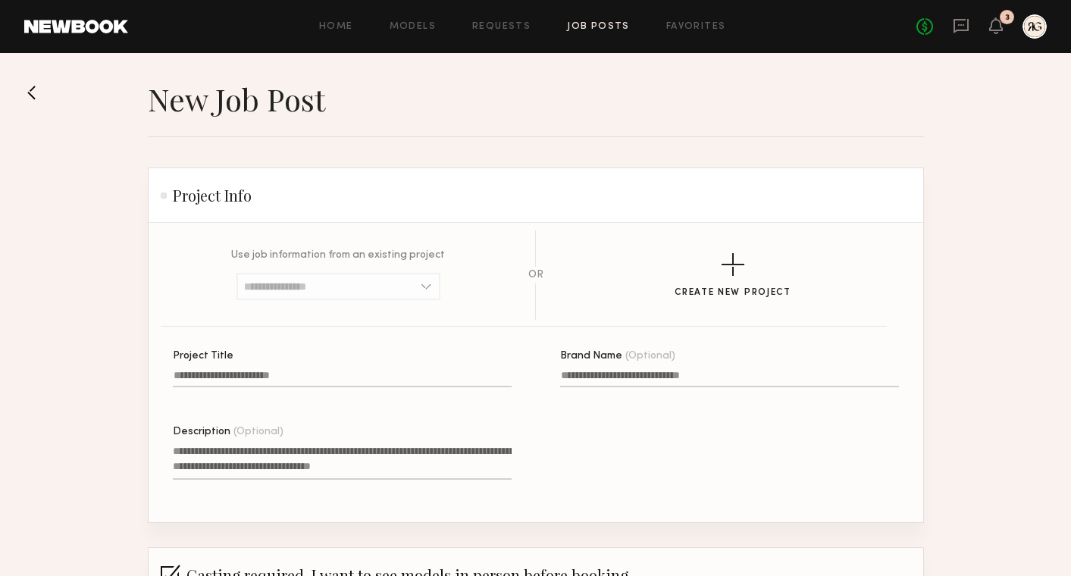
click at [291, 377] on input "Project Title" at bounding box center [342, 378] width 339 height 17
type input "**********"
click at [614, 379] on input "Brand Name (Optional)" at bounding box center [729, 378] width 339 height 17
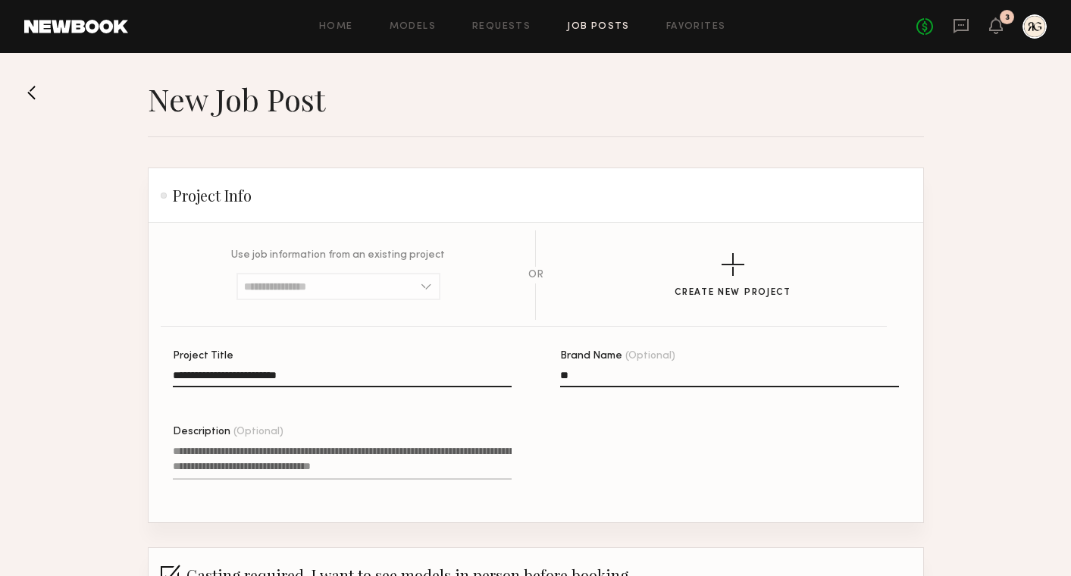
type input "**"
click at [372, 460] on textarea "Description (Optional)" at bounding box center [342, 461] width 339 height 36
paste textarea "**********"
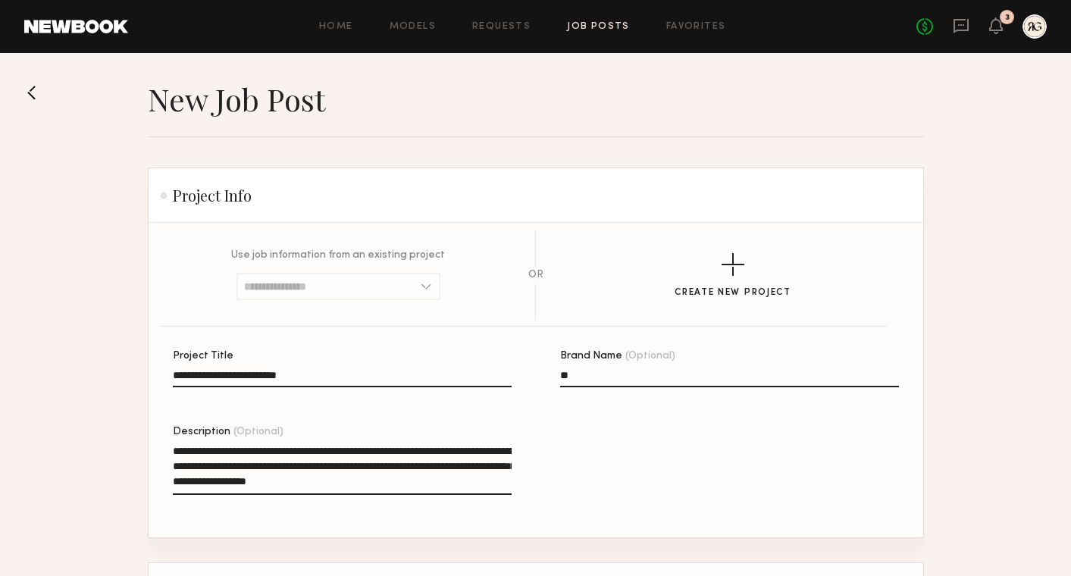
click at [173, 450] on textarea "**********" at bounding box center [342, 469] width 339 height 52
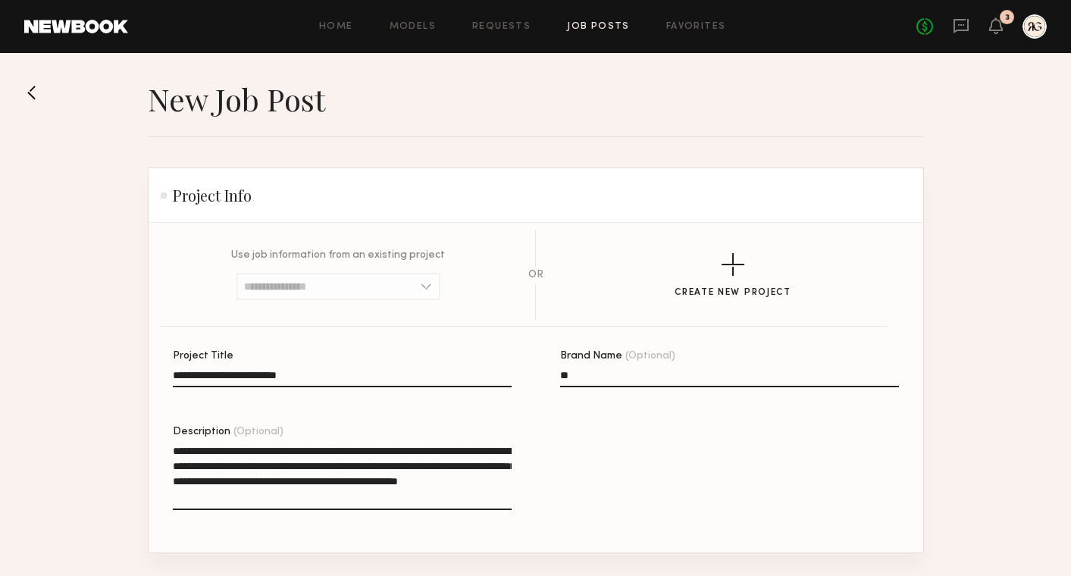
drag, startPoint x: 368, startPoint y: 447, endPoint x: 486, endPoint y: 469, distance: 120.2
click at [486, 469] on textarea "**********" at bounding box center [342, 476] width 339 height 67
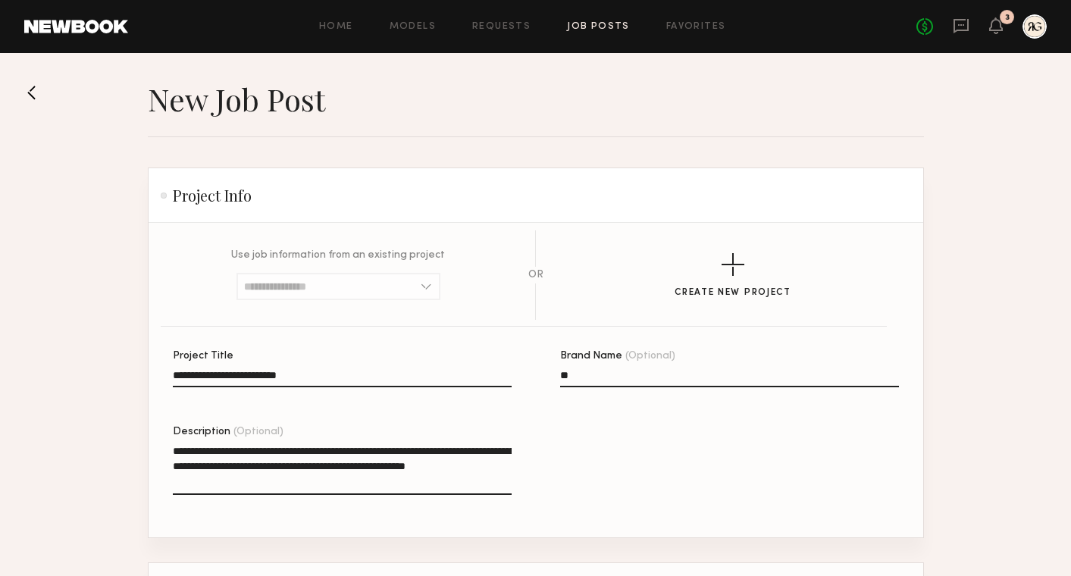
click at [249, 482] on textarea "**********" at bounding box center [342, 469] width 339 height 52
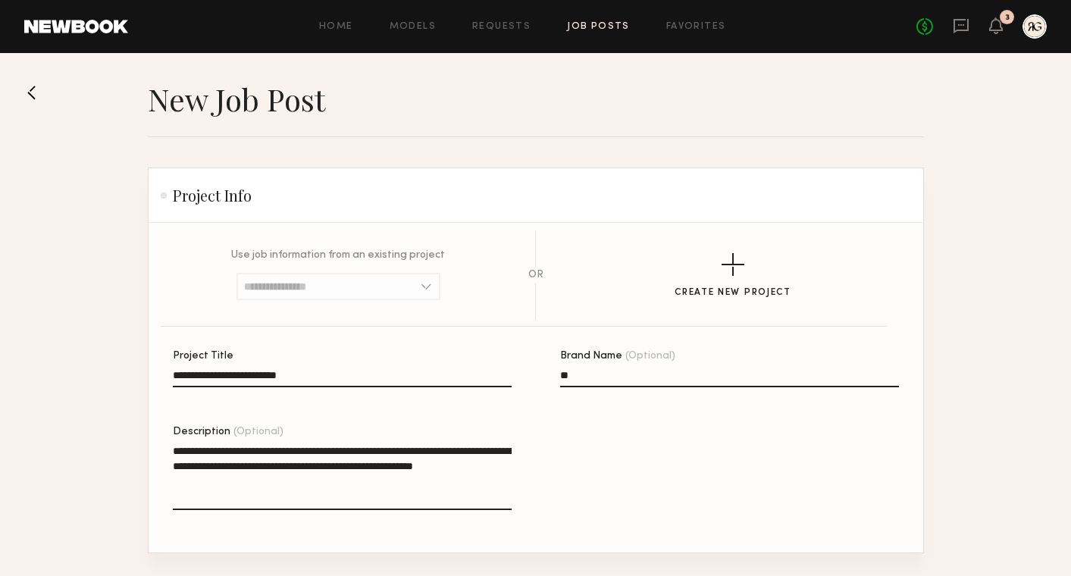
click at [361, 449] on textarea "**********" at bounding box center [342, 476] width 339 height 67
click at [431, 447] on textarea "**********" at bounding box center [342, 476] width 339 height 67
click at [401, 448] on textarea "**********" at bounding box center [342, 476] width 339 height 67
click at [399, 486] on textarea "**********" at bounding box center [342, 476] width 339 height 67
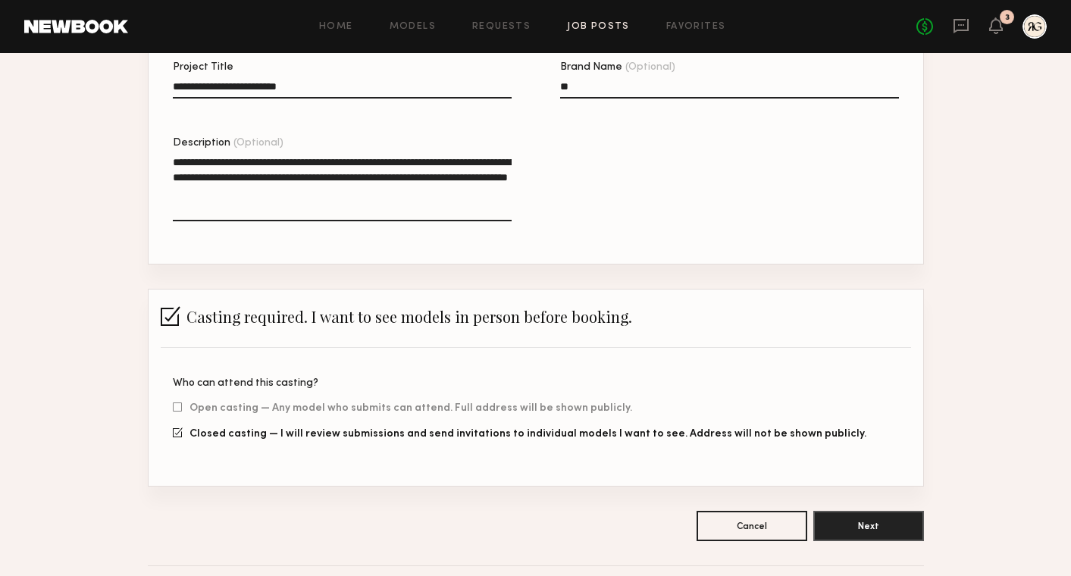
scroll to position [289, 0]
type textarea "**********"
click at [847, 527] on button "Next" at bounding box center [868, 524] width 111 height 30
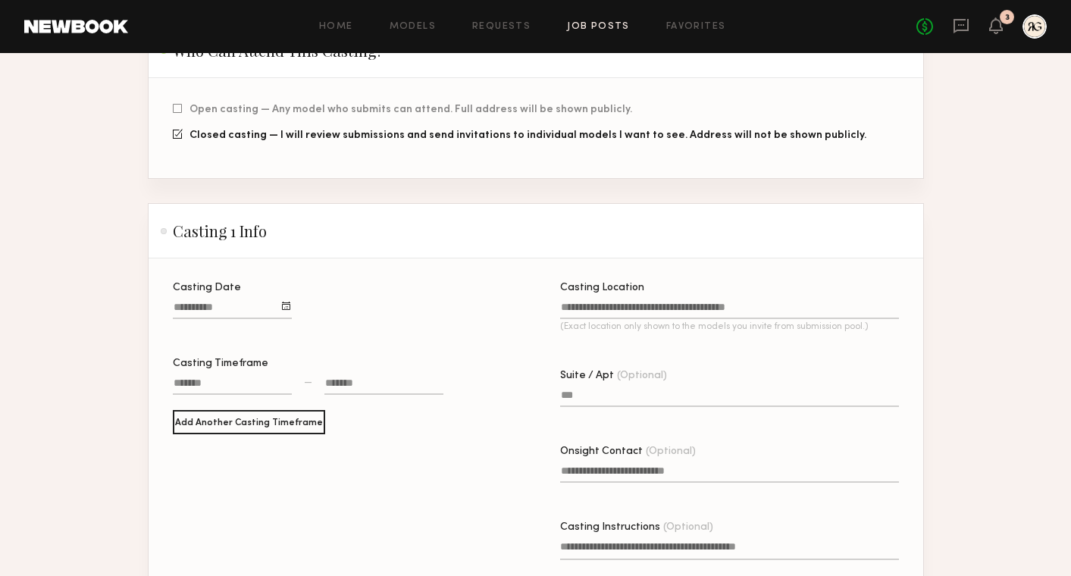
scroll to position [406, 0]
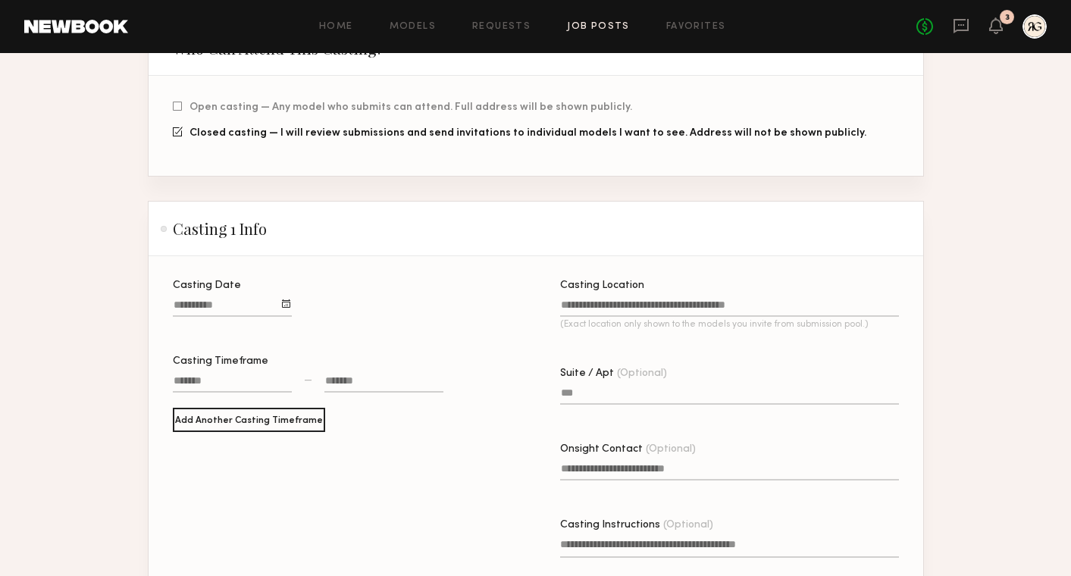
click at [209, 302] on input "Casting Date" at bounding box center [232, 307] width 119 height 17
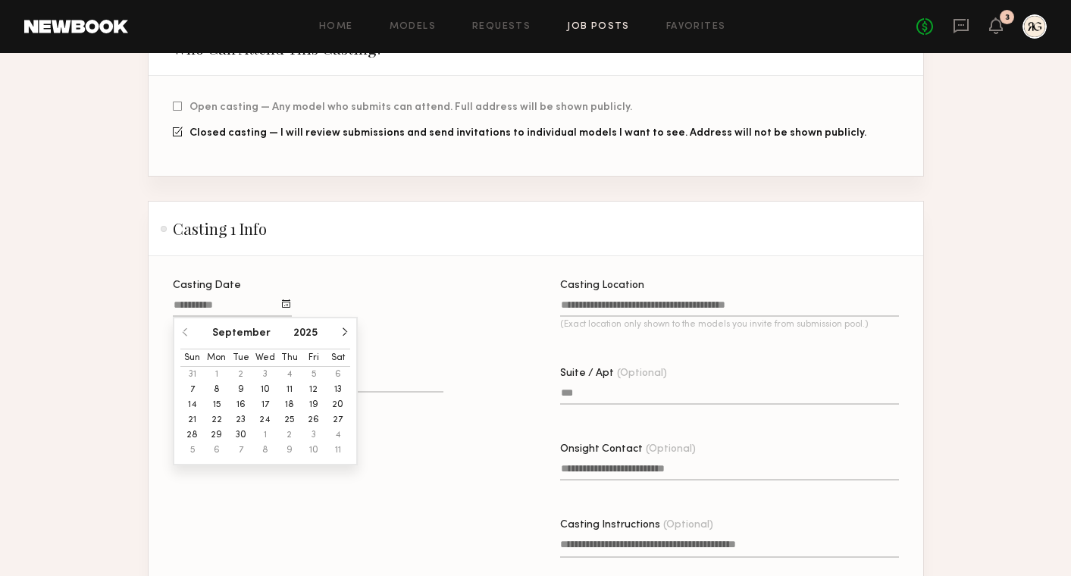
click at [193, 388] on button "7" at bounding box center [192, 389] width 24 height 15
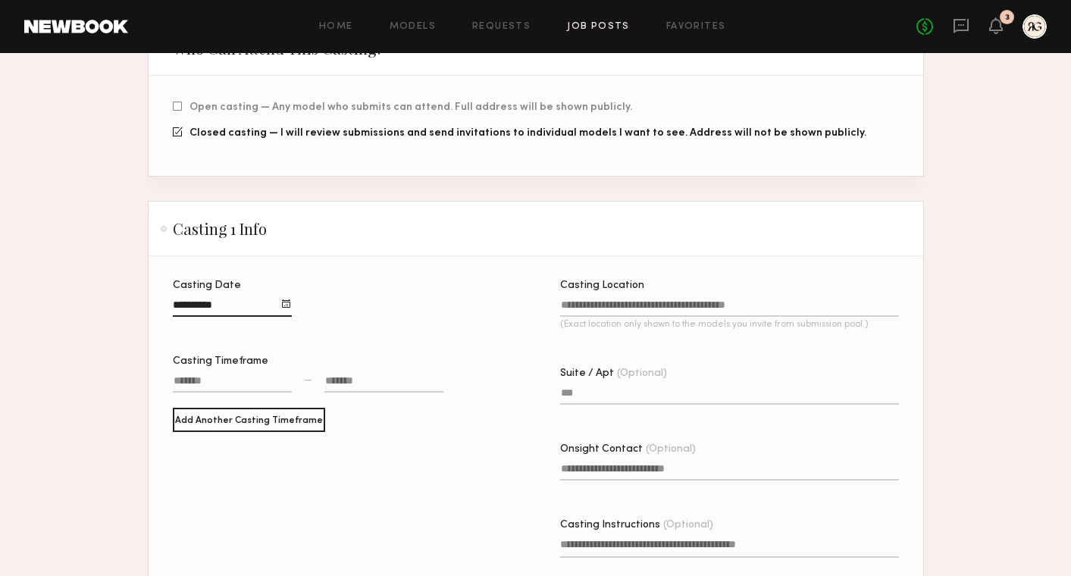
click at [233, 382] on div at bounding box center [232, 383] width 119 height 20
click at [333, 327] on div "Casting Date" at bounding box center [342, 306] width 339 height 52
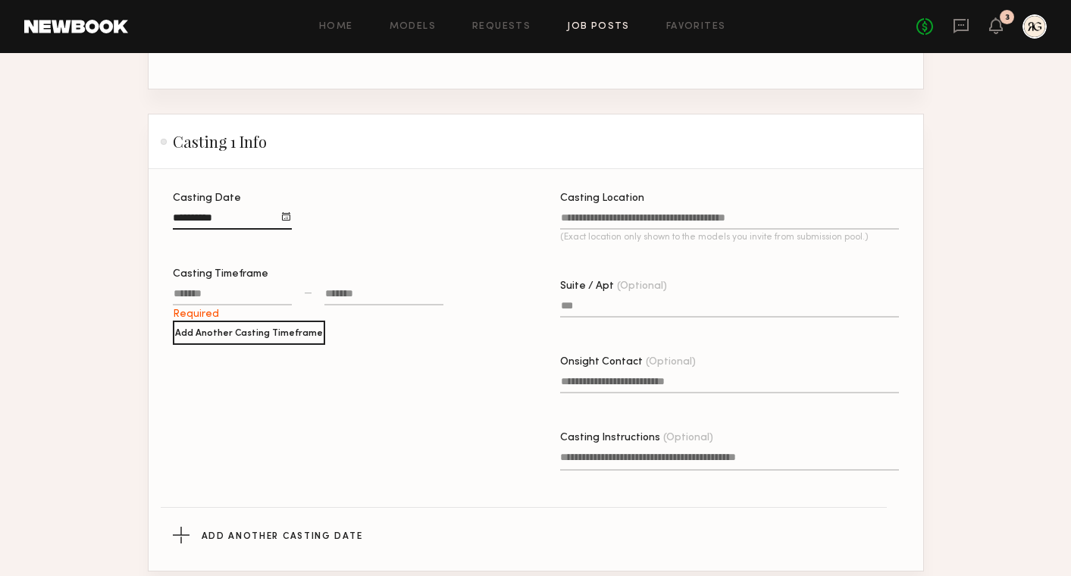
scroll to position [492, 0]
click at [283, 221] on div at bounding box center [286, 218] width 8 height 8
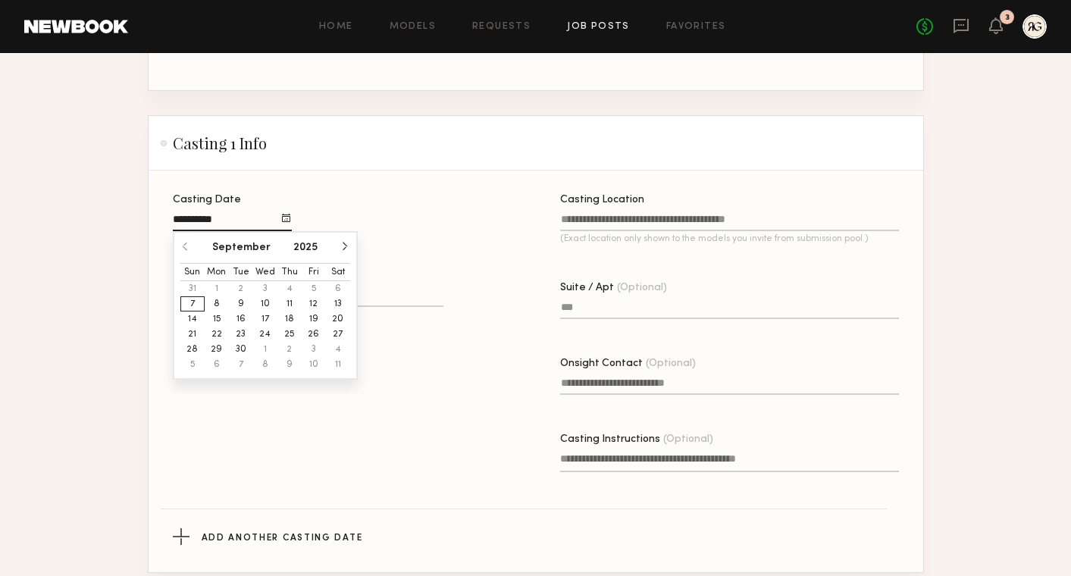
click at [108, 221] on section "New Job Post Project Info This information can no longer be edited. Project Tit…" at bounding box center [535, 440] width 1071 height 1703
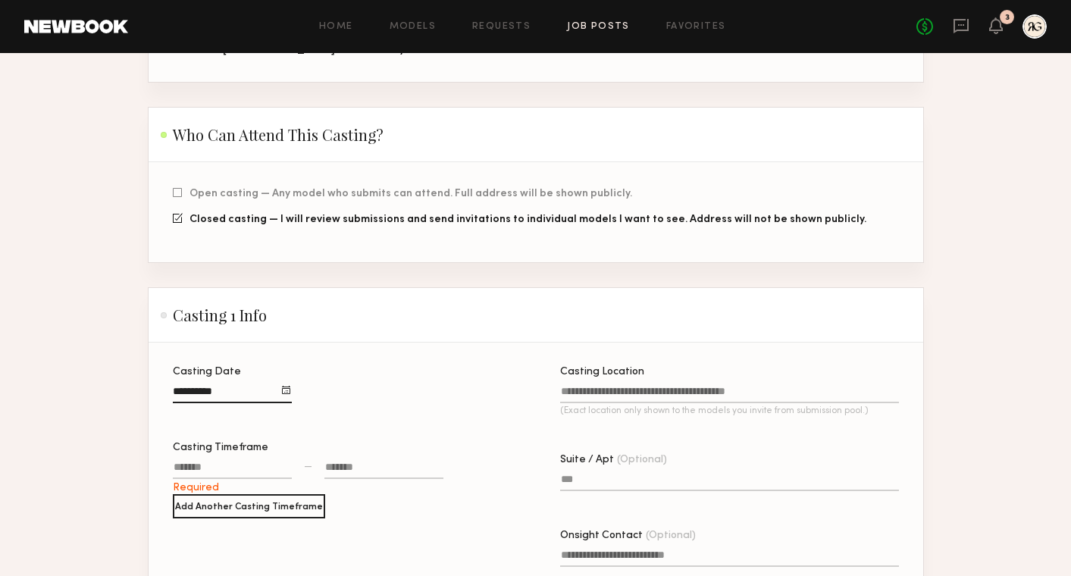
scroll to position [319, 0]
click at [174, 219] on div at bounding box center [178, 219] width 10 height 10
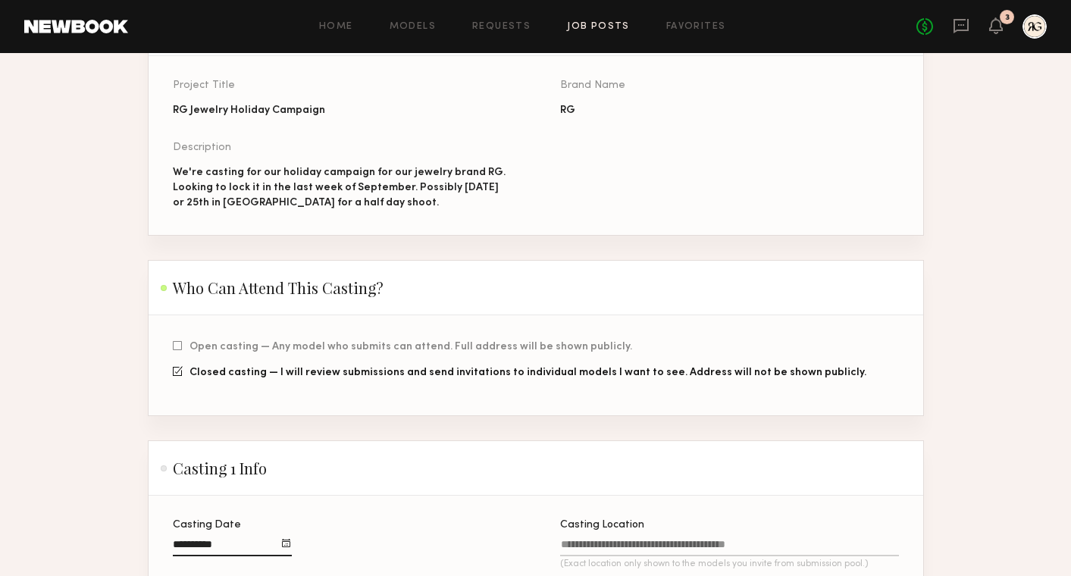
scroll to position [0, 0]
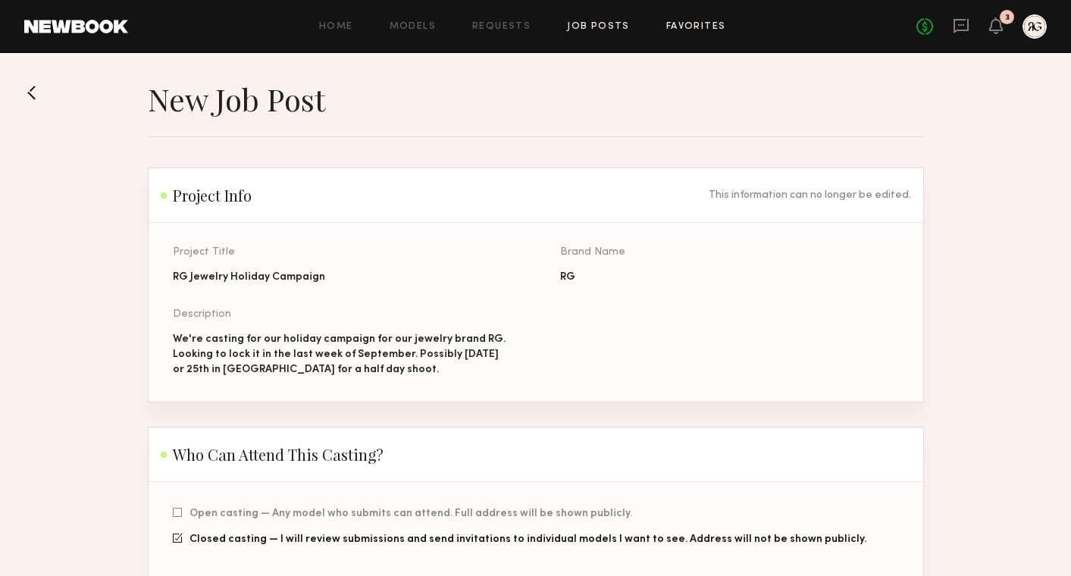
click at [682, 25] on link "Favorites" at bounding box center [696, 27] width 60 height 10
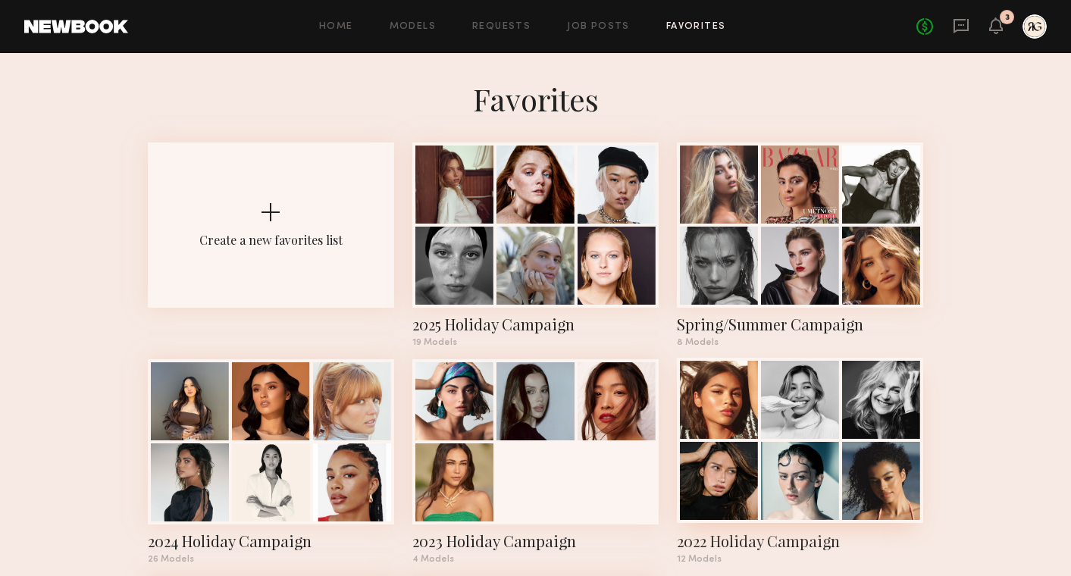
click at [796, 420] on div at bounding box center [800, 400] width 78 height 78
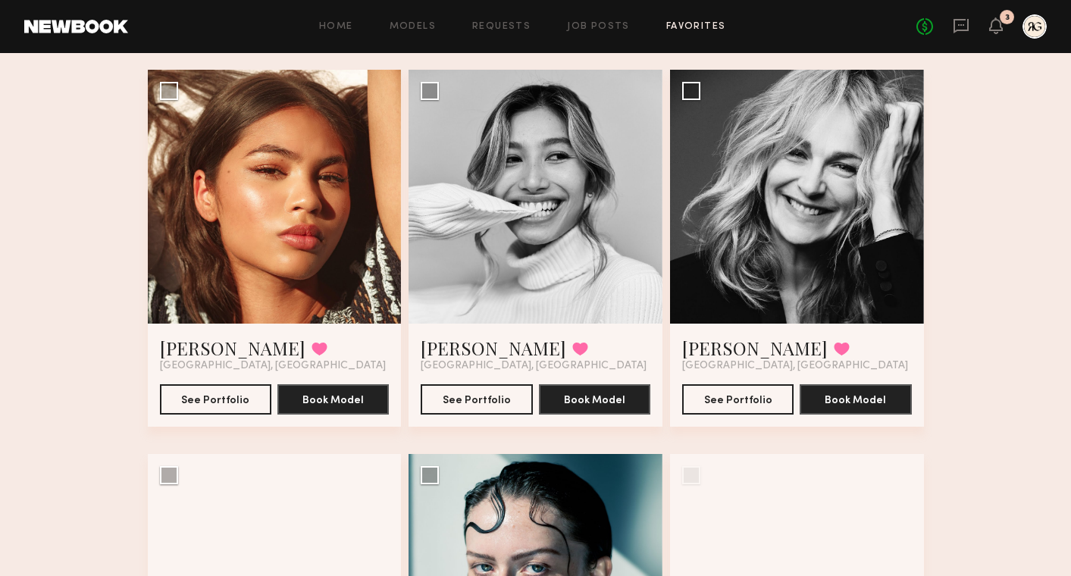
scroll to position [108, 0]
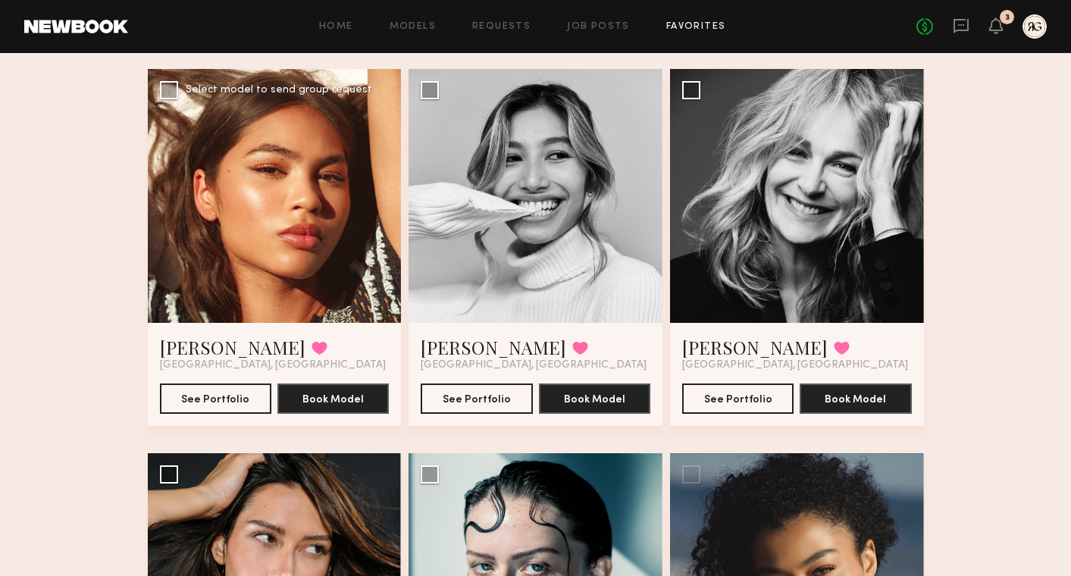
click at [356, 256] on div at bounding box center [275, 196] width 254 height 254
click at [211, 395] on button "See Portfolio" at bounding box center [215, 398] width 111 height 30
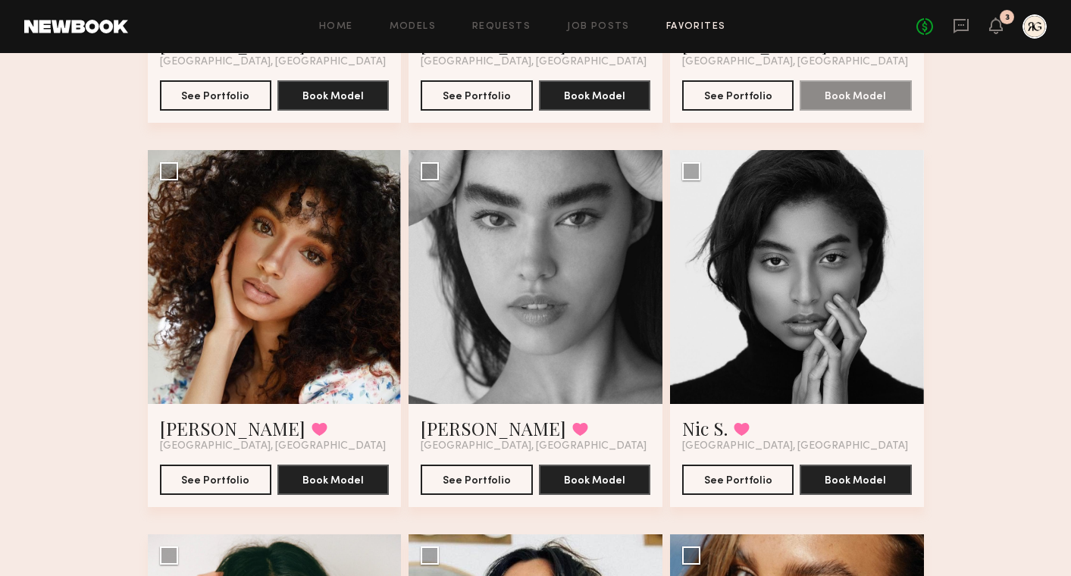
scroll to position [800, 0]
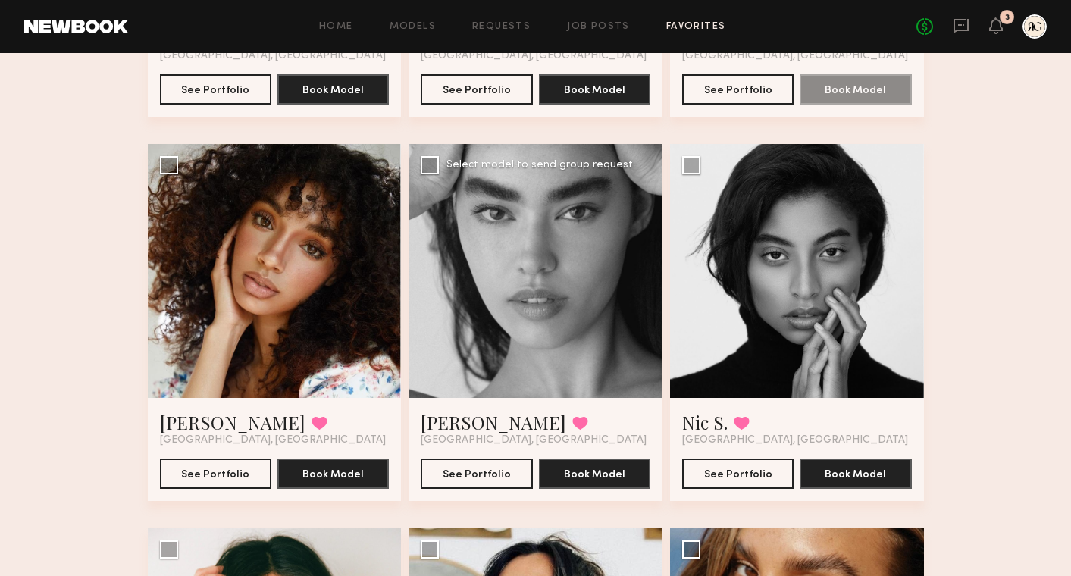
click at [593, 327] on div at bounding box center [535, 271] width 254 height 254
click at [455, 473] on button "See Portfolio" at bounding box center [476, 473] width 111 height 30
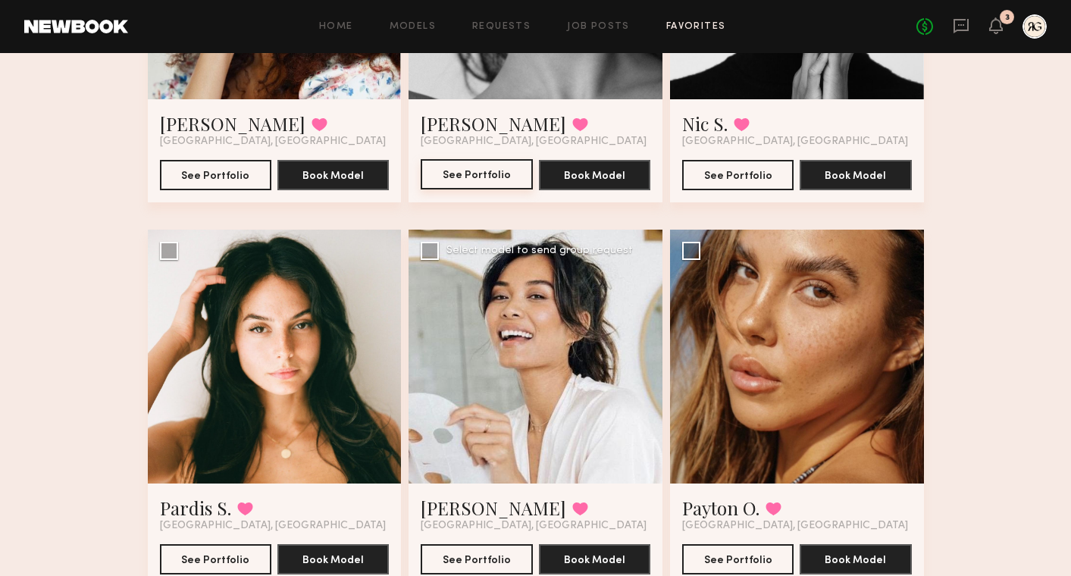
scroll to position [1159, 0]
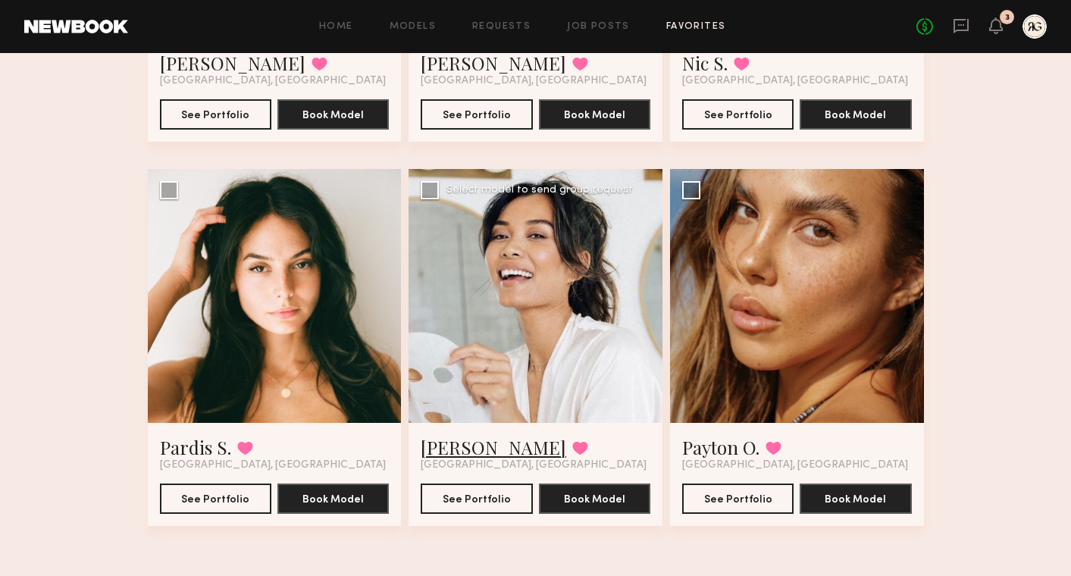
click at [475, 448] on link "[PERSON_NAME]" at bounding box center [493, 447] width 145 height 24
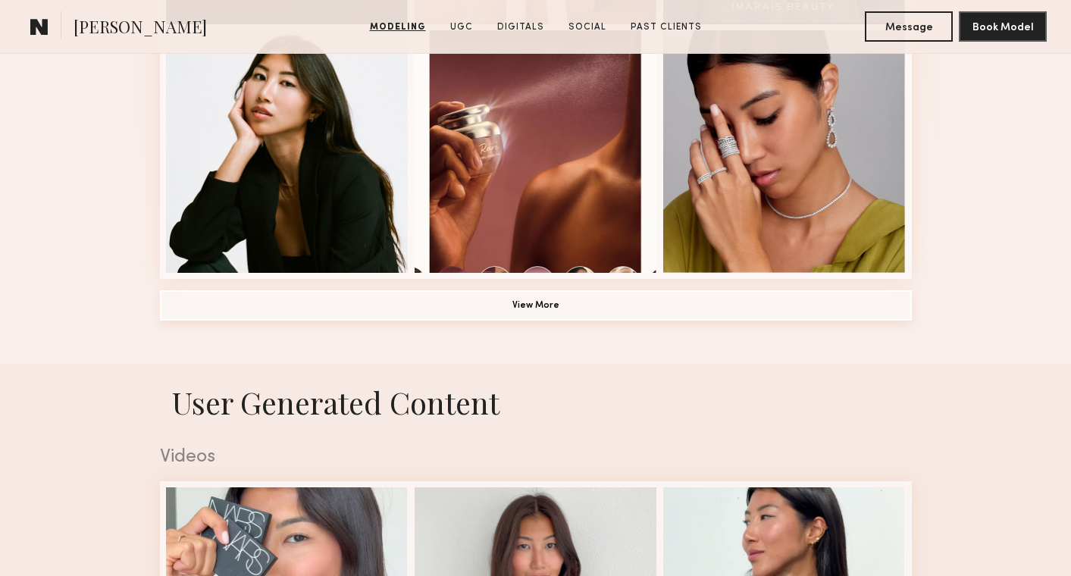
scroll to position [1164, 0]
click at [695, 308] on button "View More" at bounding box center [536, 304] width 752 height 30
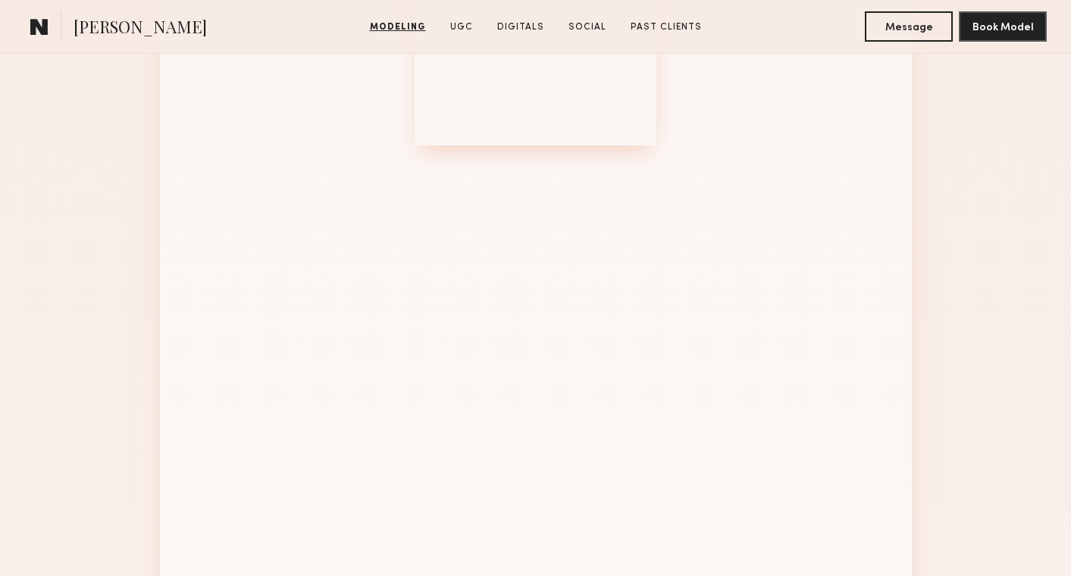
scroll to position [1541, 0]
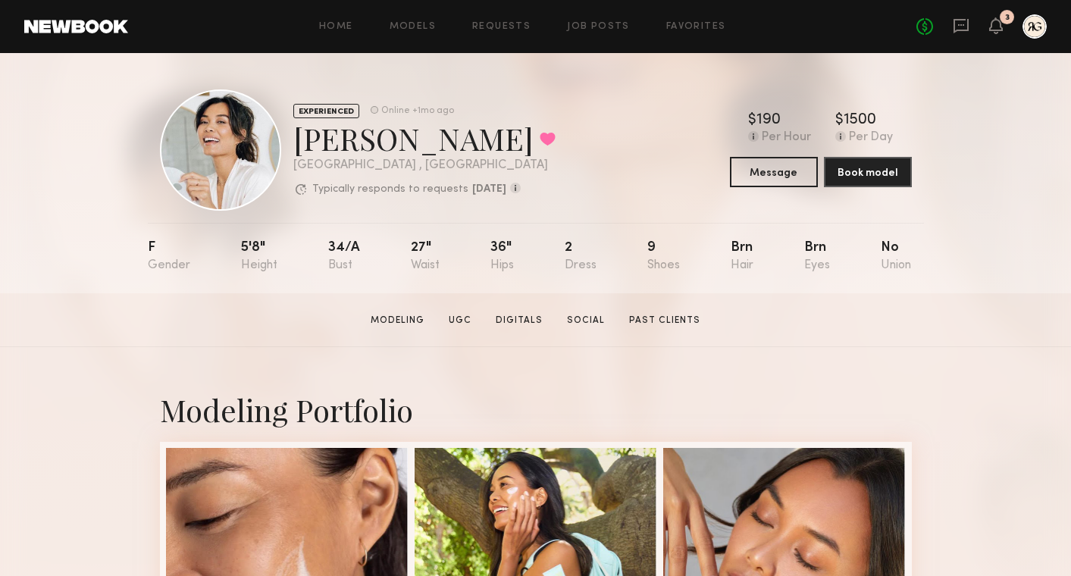
click at [425, 20] on div "Home Models Requests Job Posts Favorites Sign Out No fees up to $5,000 3" at bounding box center [587, 26] width 918 height 24
click at [416, 24] on link "Models" at bounding box center [412, 27] width 46 height 10
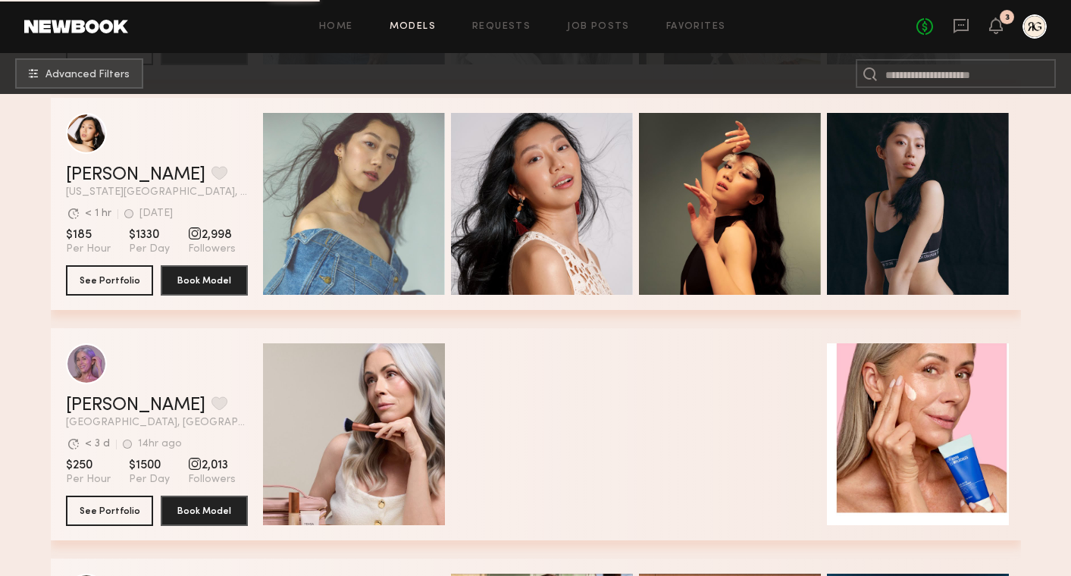
scroll to position [13142, 0]
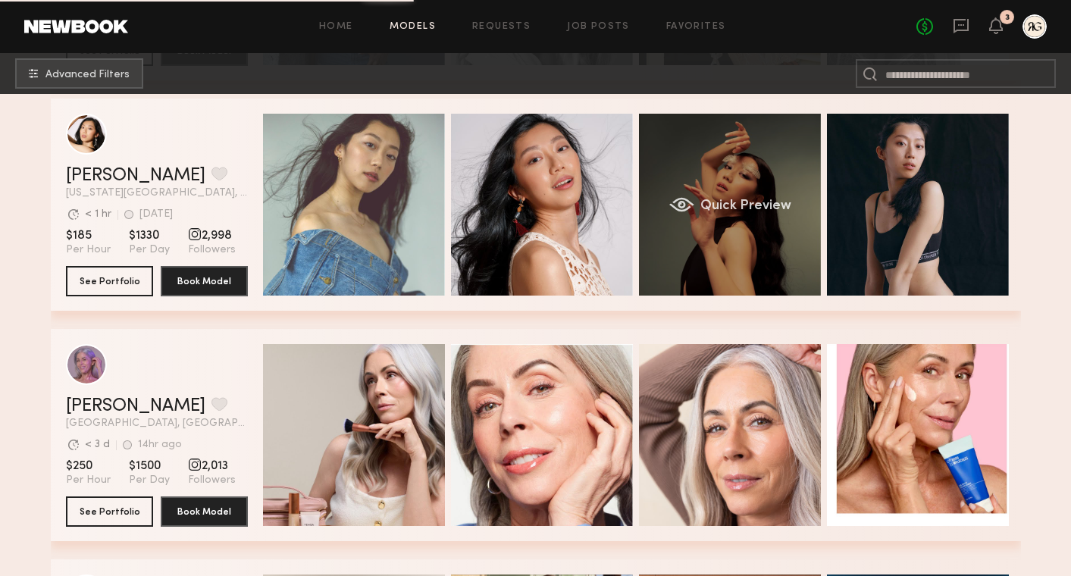
click at [767, 213] on div "Quick Preview" at bounding box center [730, 205] width 182 height 182
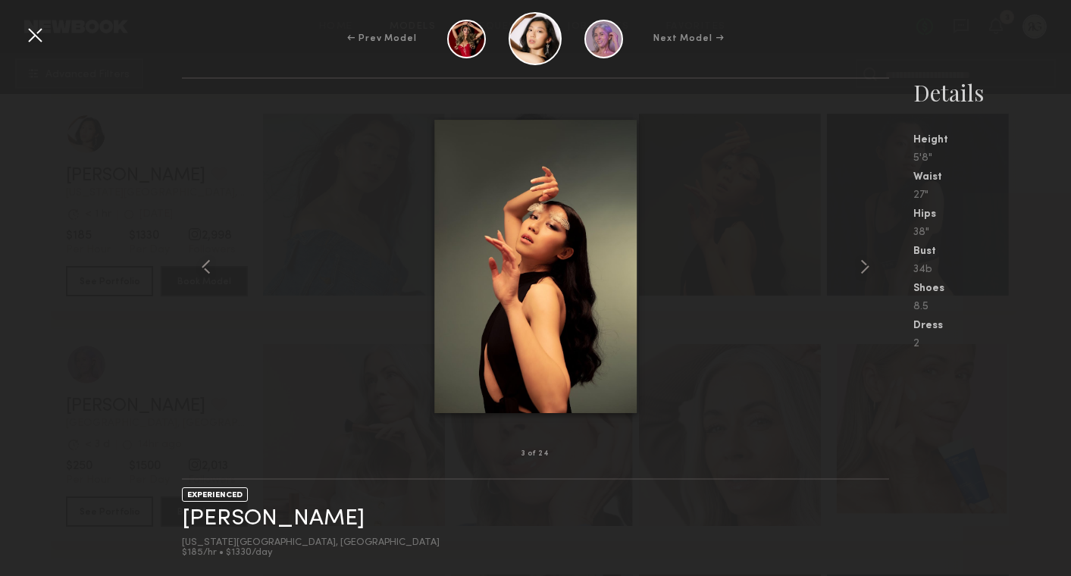
click at [43, 36] on div at bounding box center [35, 35] width 24 height 24
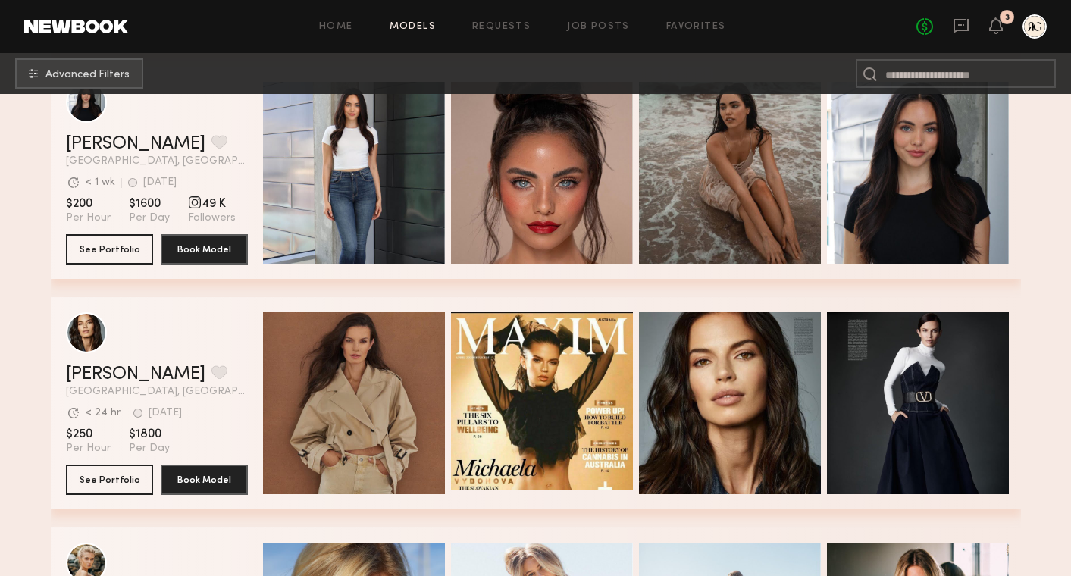
scroll to position [36673, 0]
